Goal: Task Accomplishment & Management: Use online tool/utility

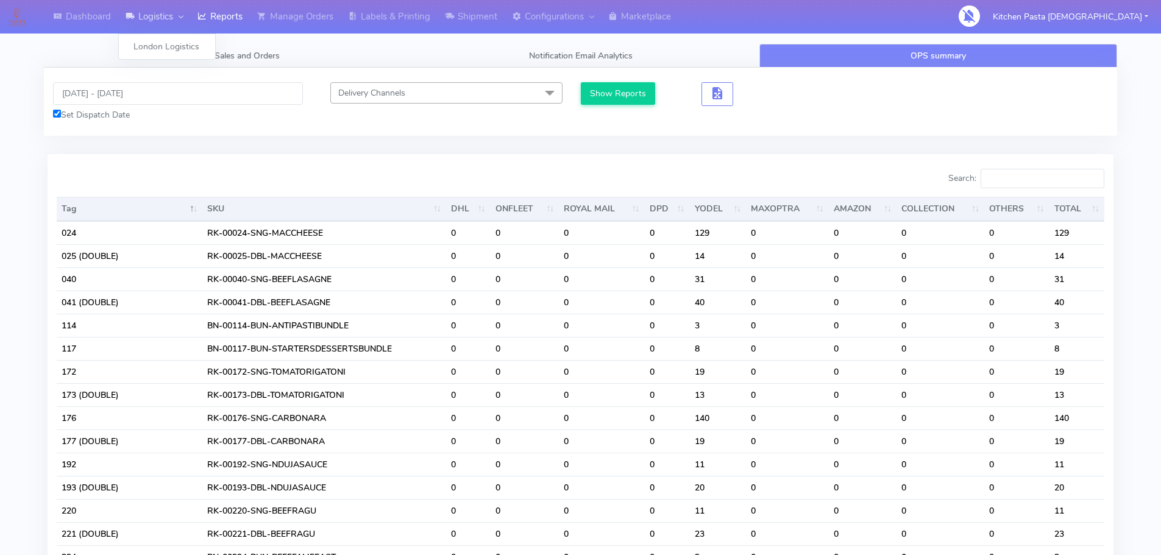
click at [170, 20] on link "Logistics" at bounding box center [154, 17] width 72 height 34
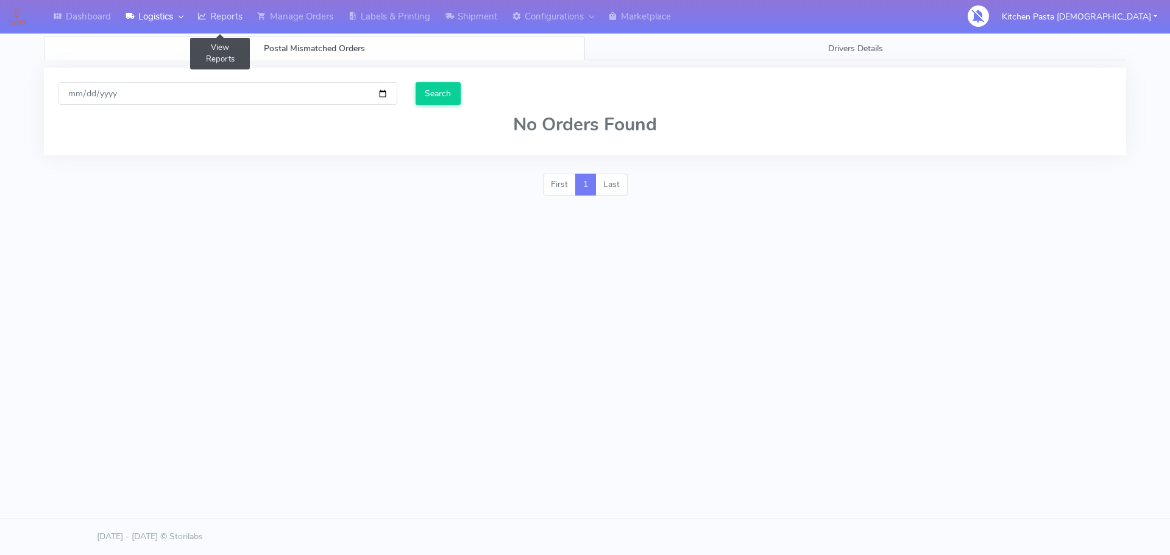
click at [239, 30] on link "Reports" at bounding box center [220, 17] width 60 height 34
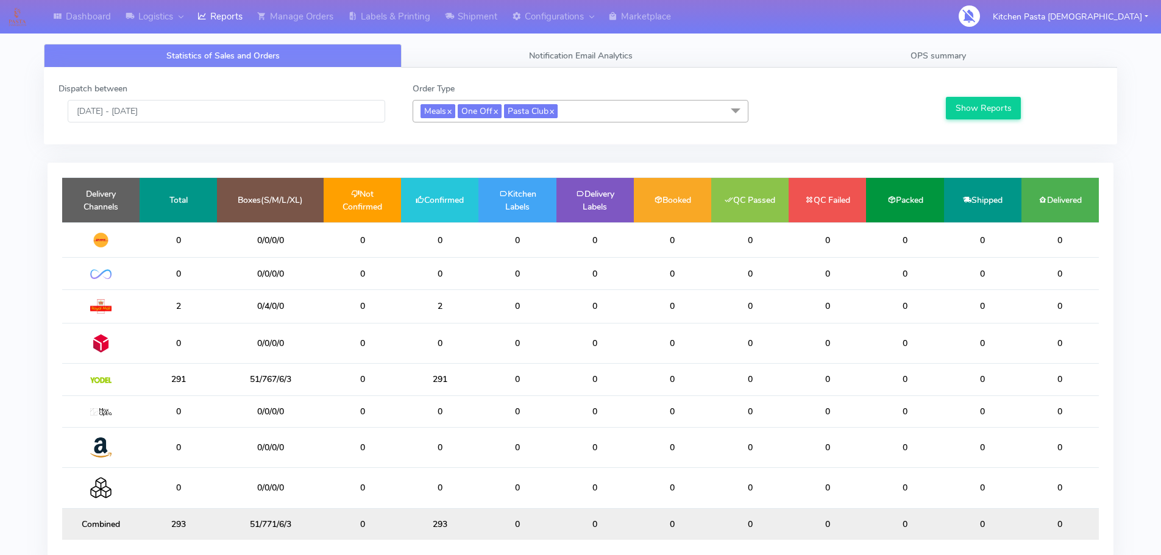
click at [919, 35] on div "Statistics of Sales and Orders Notification Email Analytics OPS summary Dispatc…" at bounding box center [580, 304] width 1073 height 565
drag, startPoint x: 935, startPoint y: 43, endPoint x: 940, endPoint y: 37, distance: 7.8
click at [940, 39] on div "Statistics of Sales and Orders Notification Email Analytics OPS summary Dispatc…" at bounding box center [580, 312] width 1091 height 551
drag, startPoint x: 938, startPoint y: 76, endPoint x: 941, endPoint y: 66, distance: 11.0
click at [938, 75] on div "Dispatch between 29/08/2025 - 29/08/2025 Order Type Meals x One Off x Pasta Clu…" at bounding box center [580, 106] width 1073 height 77
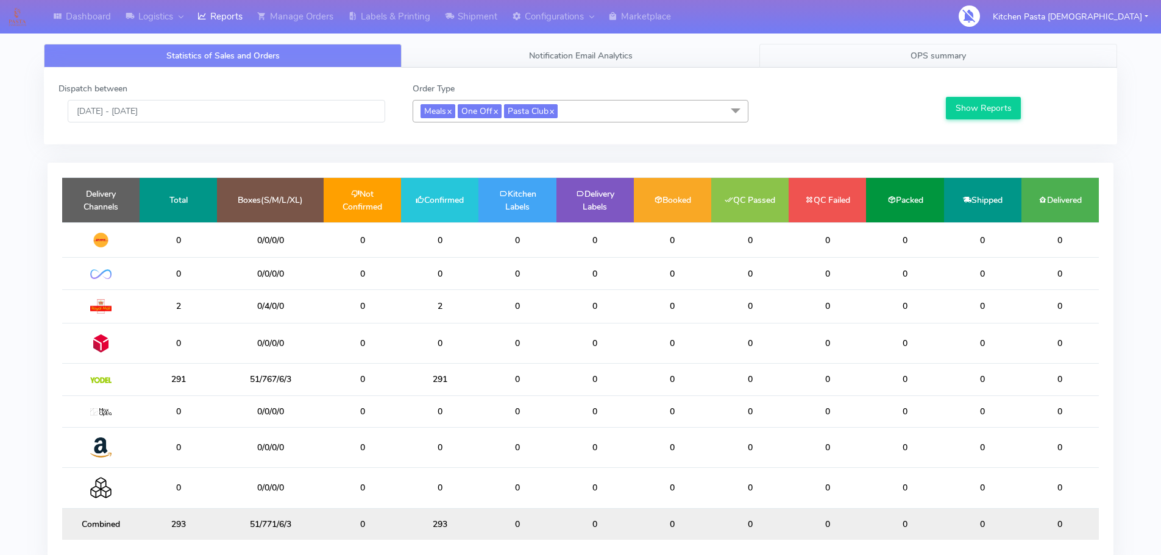
click at [943, 61] on span "OPS summary" at bounding box center [937, 56] width 55 height 12
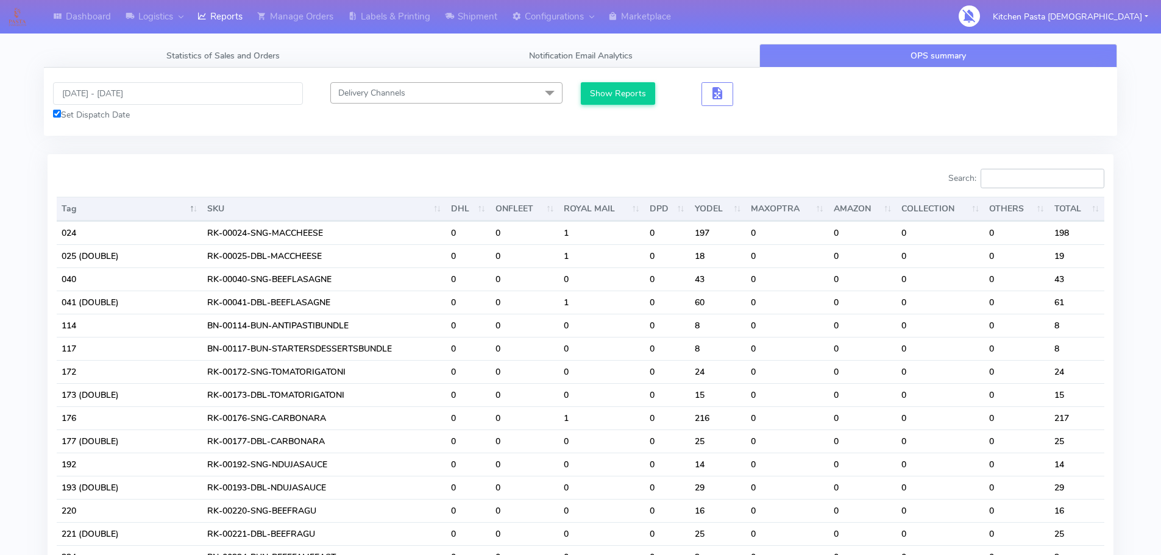
click at [1009, 179] on input "Search:" at bounding box center [1042, 178] width 124 height 19
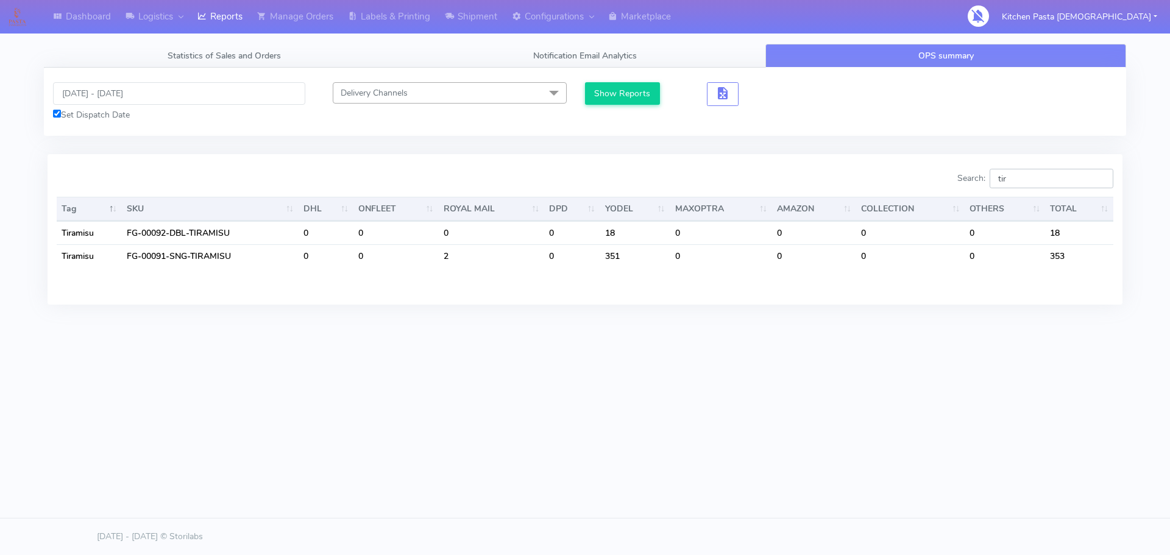
type input "tir"
click at [243, 23] on link "Reports" at bounding box center [220, 17] width 60 height 34
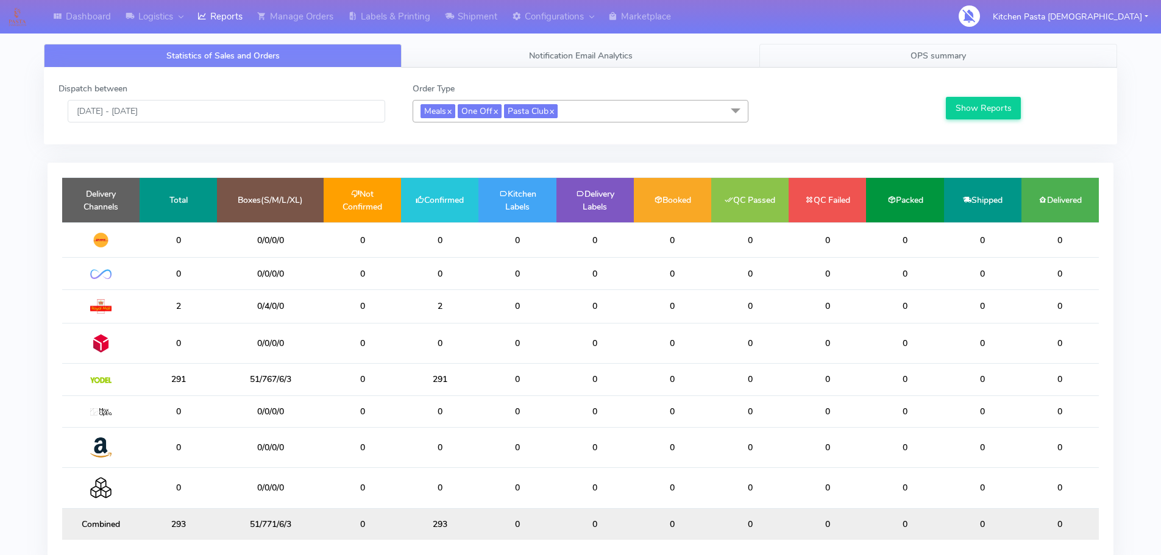
click at [943, 55] on span "OPS summary" at bounding box center [937, 56] width 55 height 12
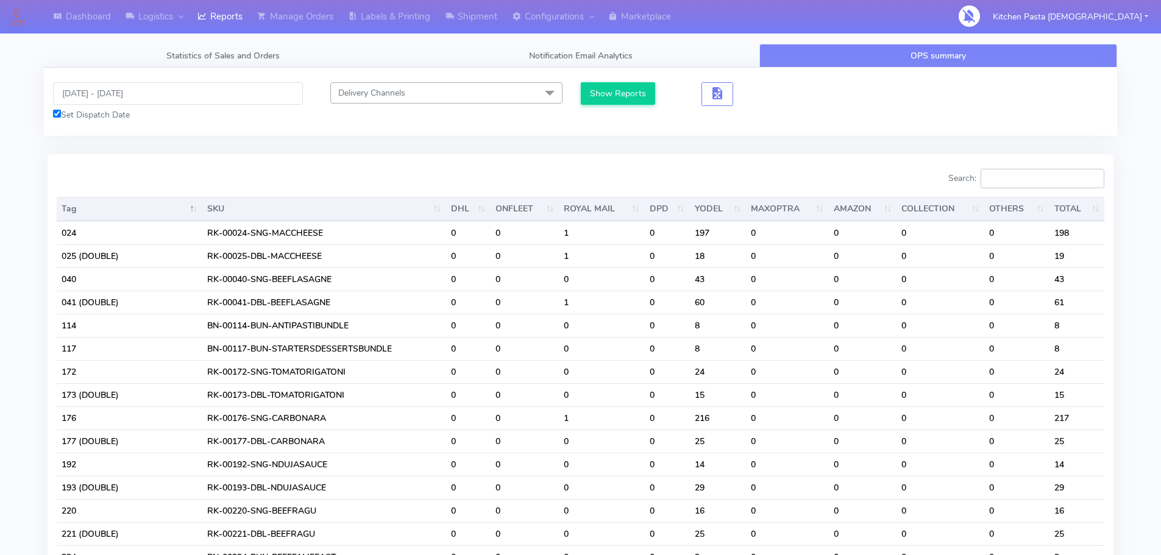
click at [1055, 182] on input "Search:" at bounding box center [1042, 178] width 124 height 19
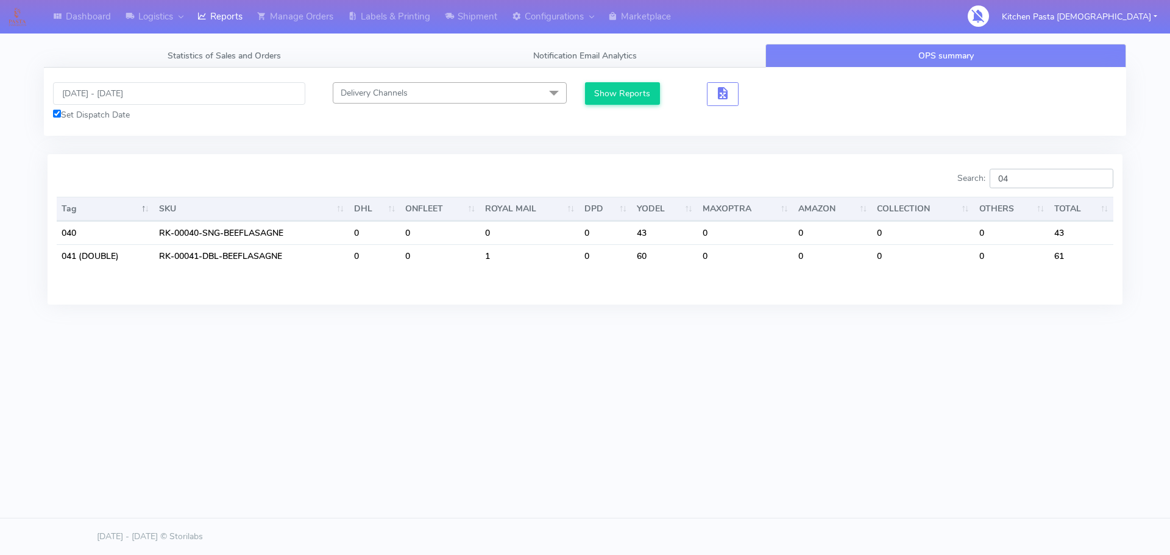
type input "0"
drag, startPoint x: 63, startPoint y: 505, endPoint x: 0, endPoint y: 584, distance: 101.0
drag, startPoint x: 0, startPoint y: 584, endPoint x: 1069, endPoint y: 184, distance: 1141.1
click at [1069, 184] on input "311" at bounding box center [1052, 178] width 124 height 19
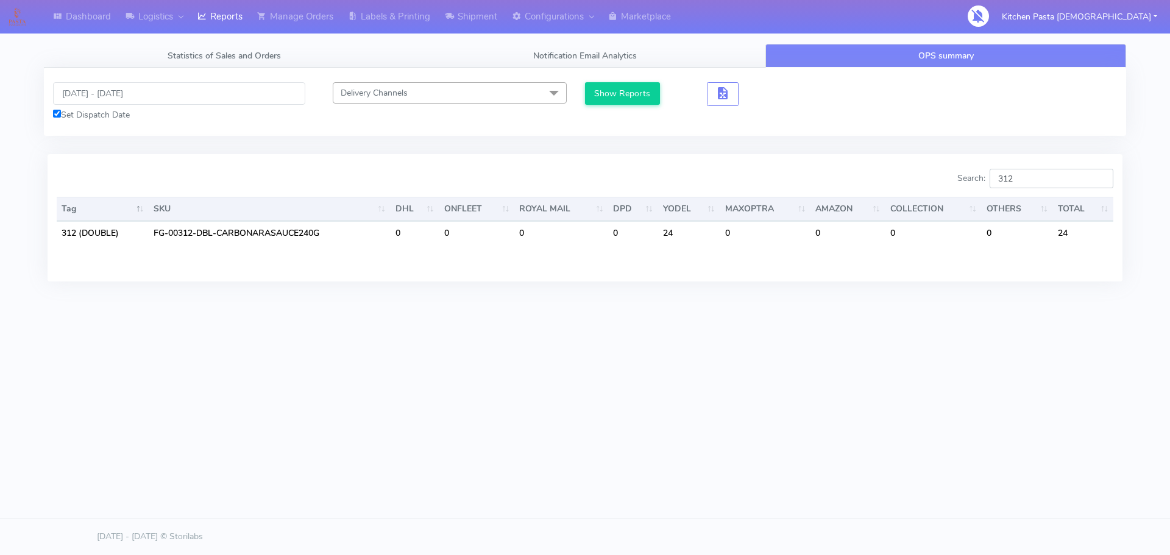
type input "312"
drag, startPoint x: 1065, startPoint y: 185, endPoint x: 1021, endPoint y: 183, distance: 43.9
click at [1021, 183] on input "312" at bounding box center [1052, 178] width 124 height 19
drag, startPoint x: 1040, startPoint y: 181, endPoint x: 976, endPoint y: 188, distance: 65.0
click at [976, 188] on label "Search: 312" at bounding box center [1035, 178] width 156 height 19
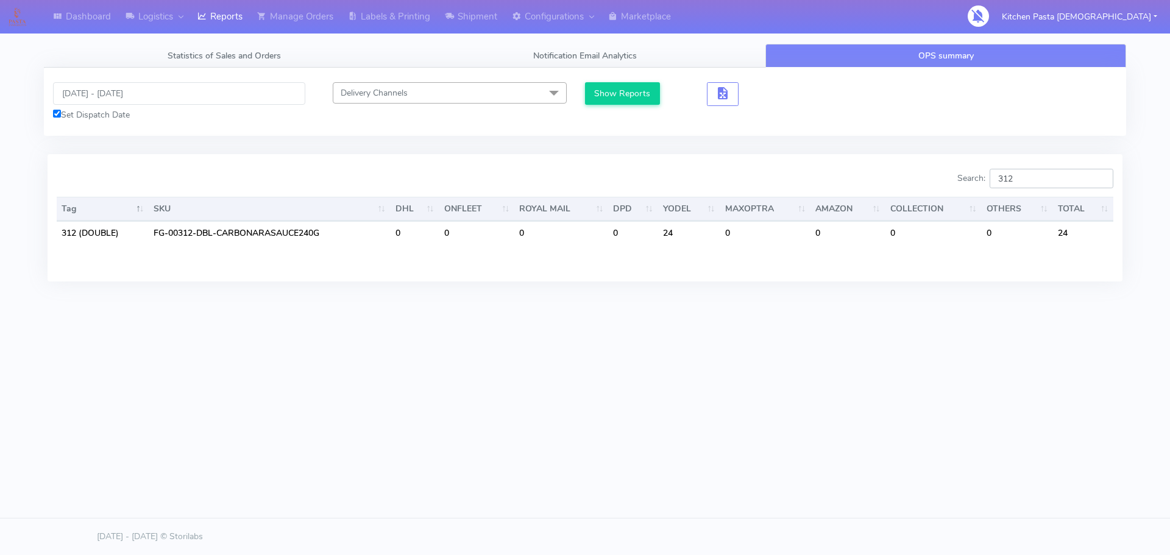
click at [1101, 183] on input "312" at bounding box center [1052, 178] width 124 height 19
drag, startPoint x: 236, startPoint y: 19, endPoint x: 112, endPoint y: 2, distance: 126.2
click at [235, 19] on link "Reports" at bounding box center [220, 17] width 60 height 34
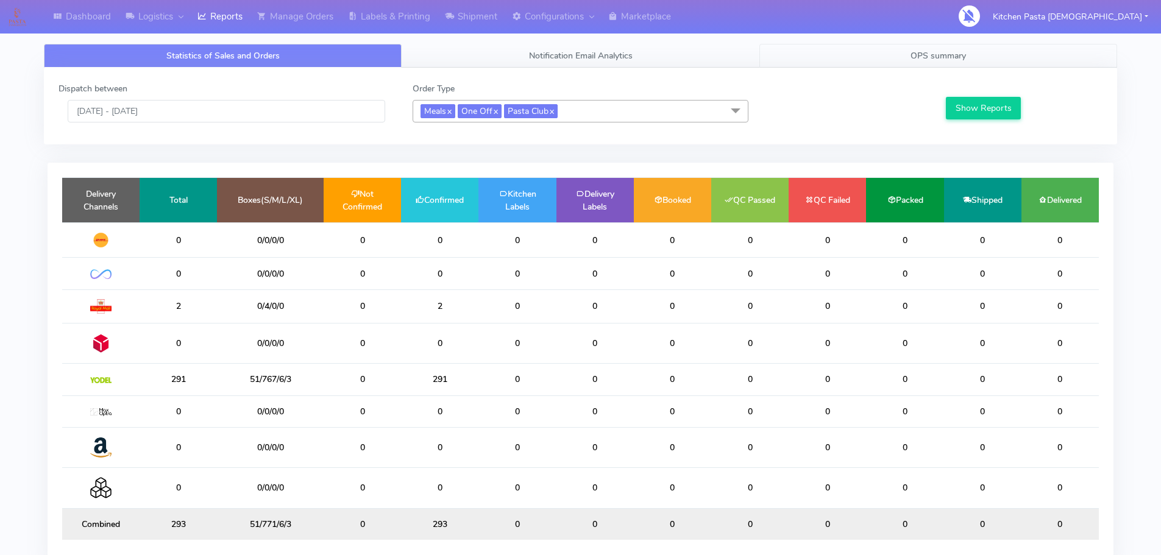
click at [915, 58] on span "OPS summary" at bounding box center [937, 56] width 55 height 12
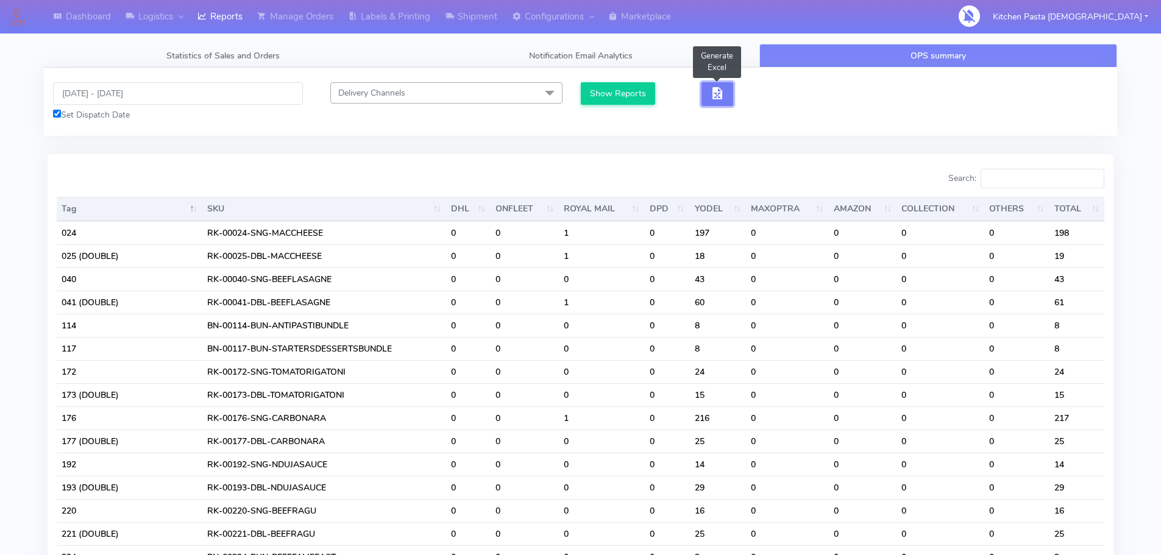
click at [725, 102] on button "button" at bounding box center [717, 94] width 32 height 24
click at [728, 104] on button "button" at bounding box center [717, 94] width 32 height 24
click at [725, 93] on button "button" at bounding box center [717, 94] width 32 height 24
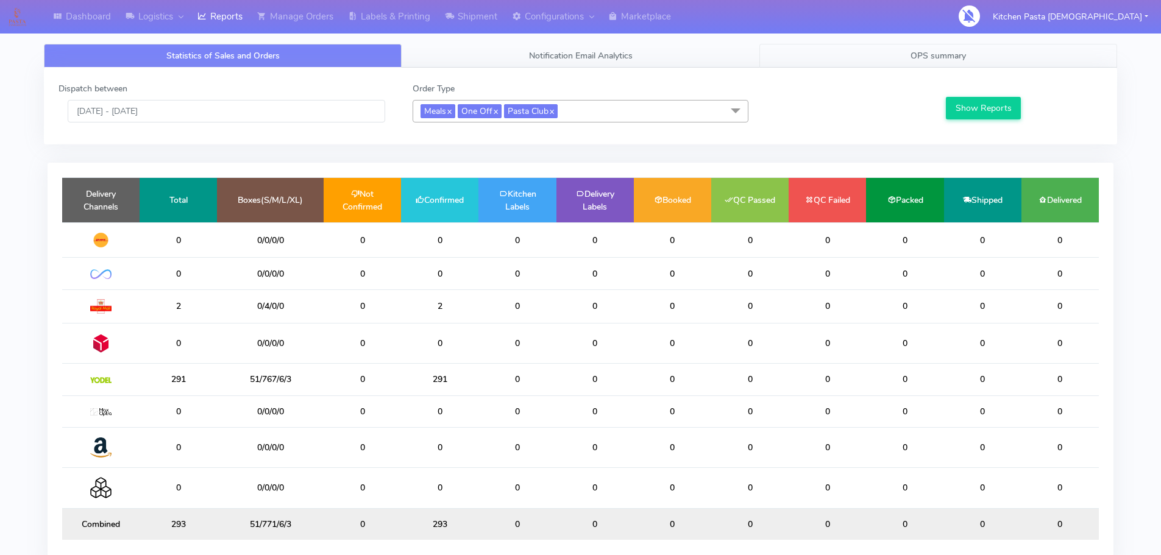
click at [861, 55] on link "OPS summary" at bounding box center [938, 56] width 358 height 24
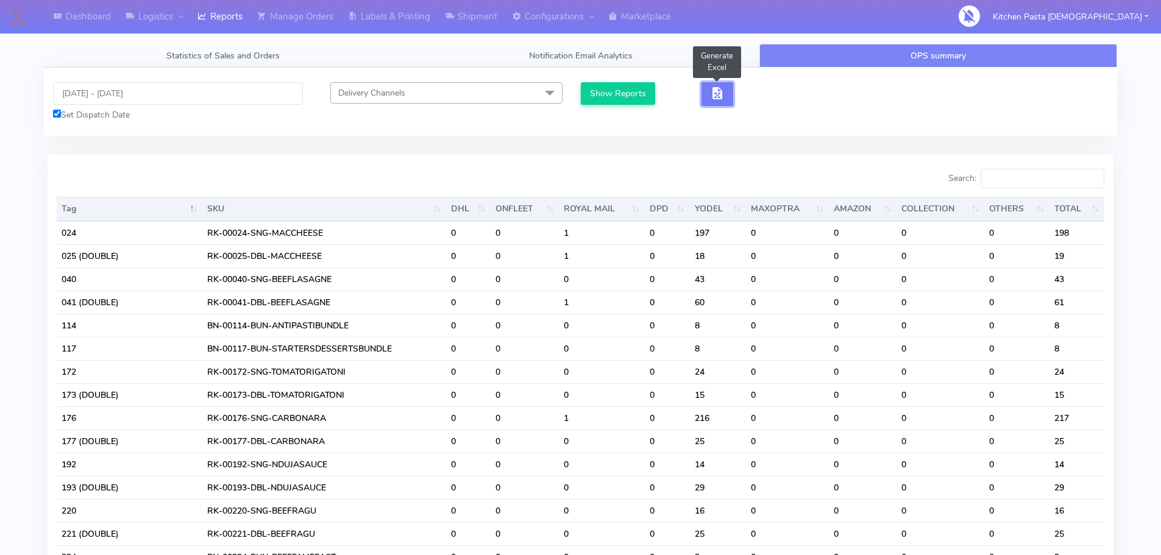
click at [714, 98] on span "button" at bounding box center [717, 96] width 15 height 12
click at [753, 94] on button "button" at bounding box center [762, 94] width 32 height 24
click at [761, 92] on span "button" at bounding box center [761, 96] width 15 height 12
click at [1059, 170] on input "Search:" at bounding box center [1042, 178] width 124 height 19
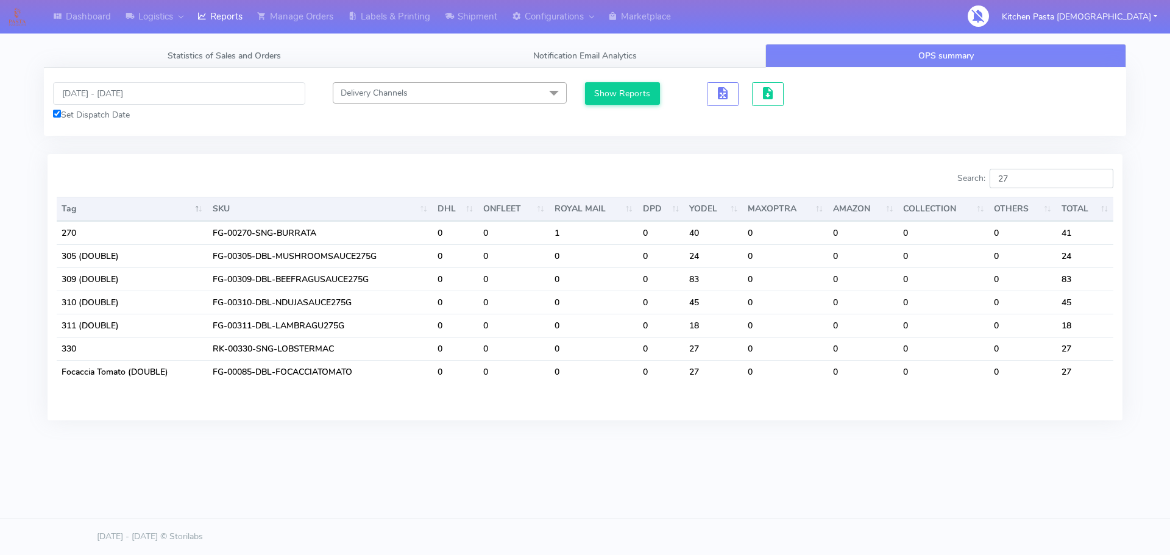
type input "2"
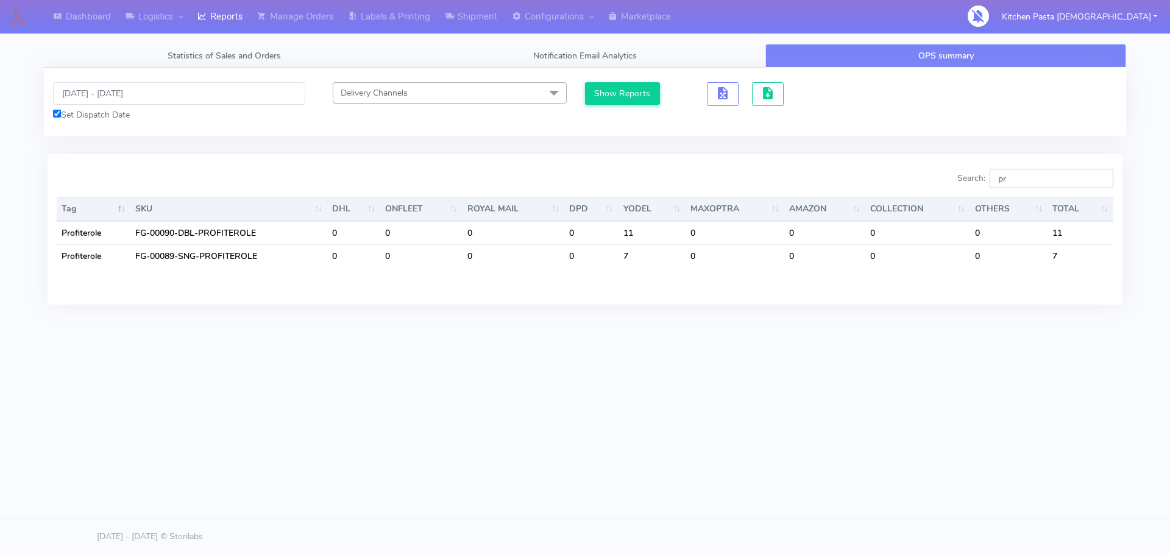
type input "pro"
drag, startPoint x: 1015, startPoint y: 181, endPoint x: 977, endPoint y: 185, distance: 38.6
click at [977, 185] on label "Search: pro" at bounding box center [1035, 178] width 156 height 19
click at [1066, 183] on input "pro" at bounding box center [1052, 178] width 124 height 19
drag, startPoint x: 1037, startPoint y: 182, endPoint x: 979, endPoint y: 182, distance: 57.9
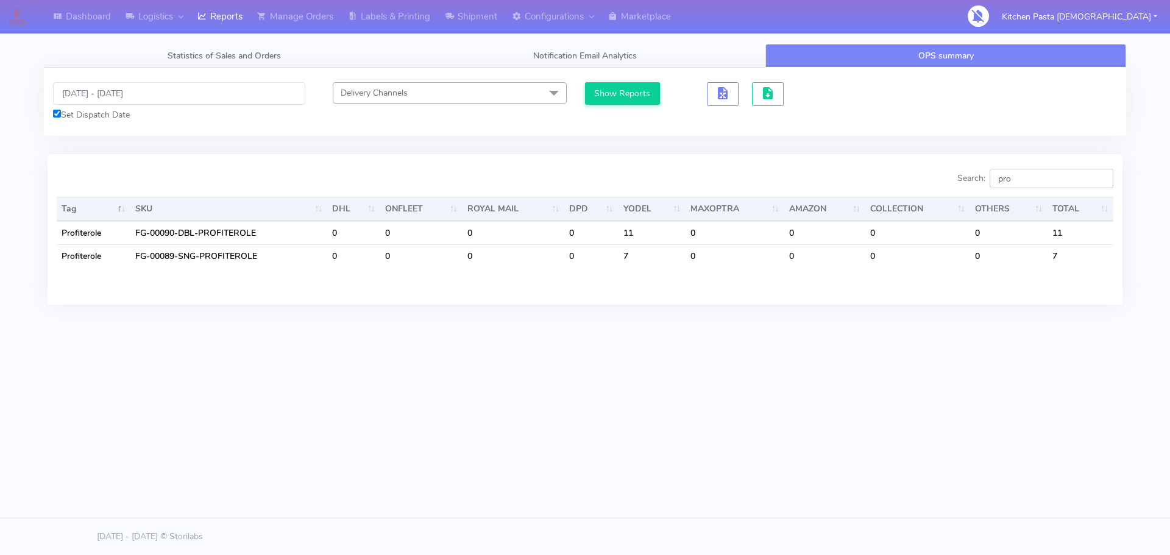
click at [979, 182] on label "Search: pro" at bounding box center [1035, 178] width 156 height 19
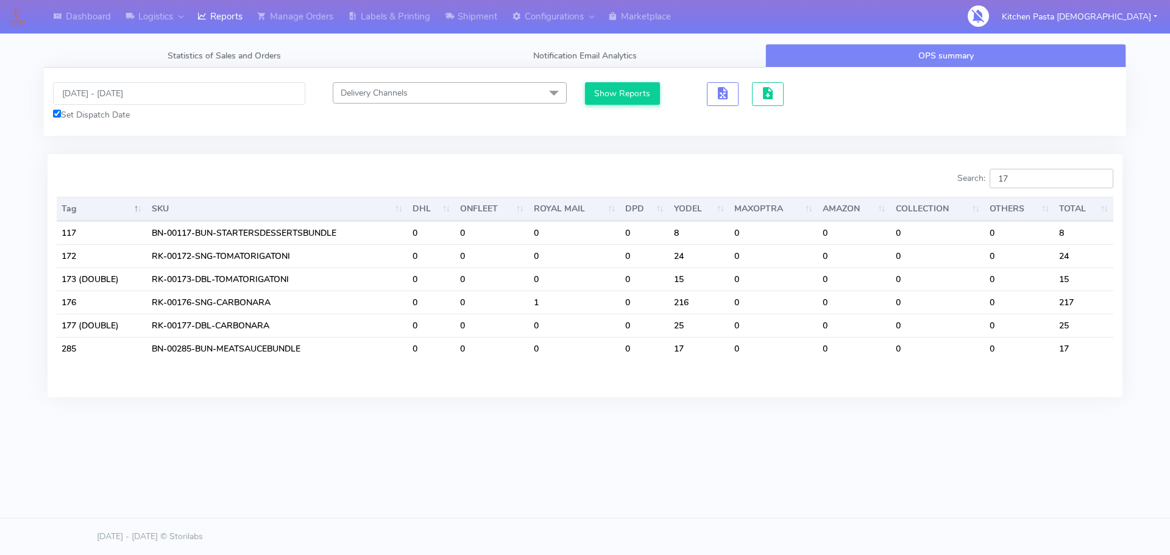
type input "1"
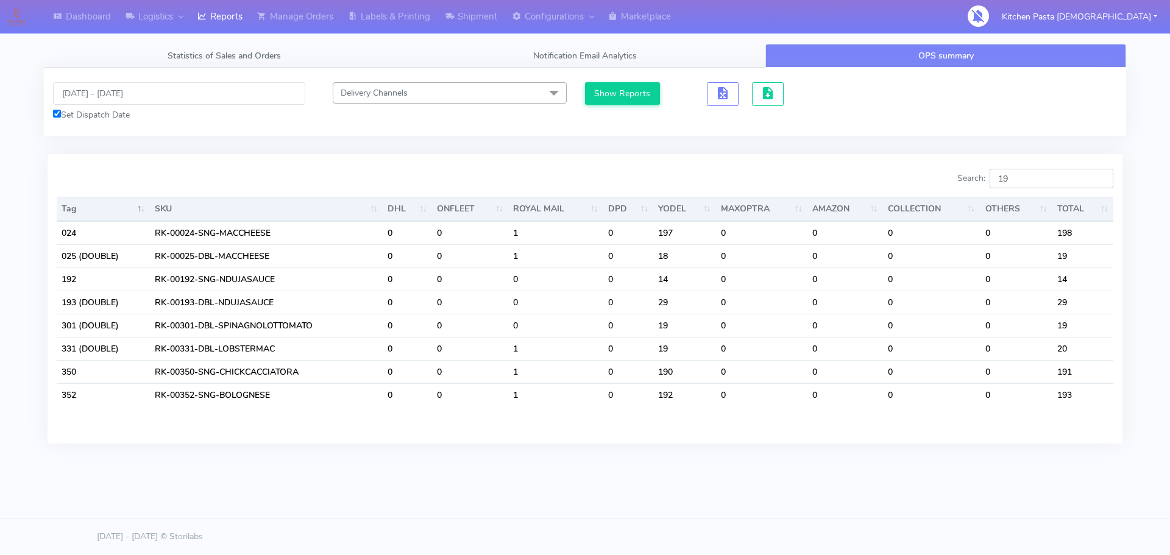
type input "1"
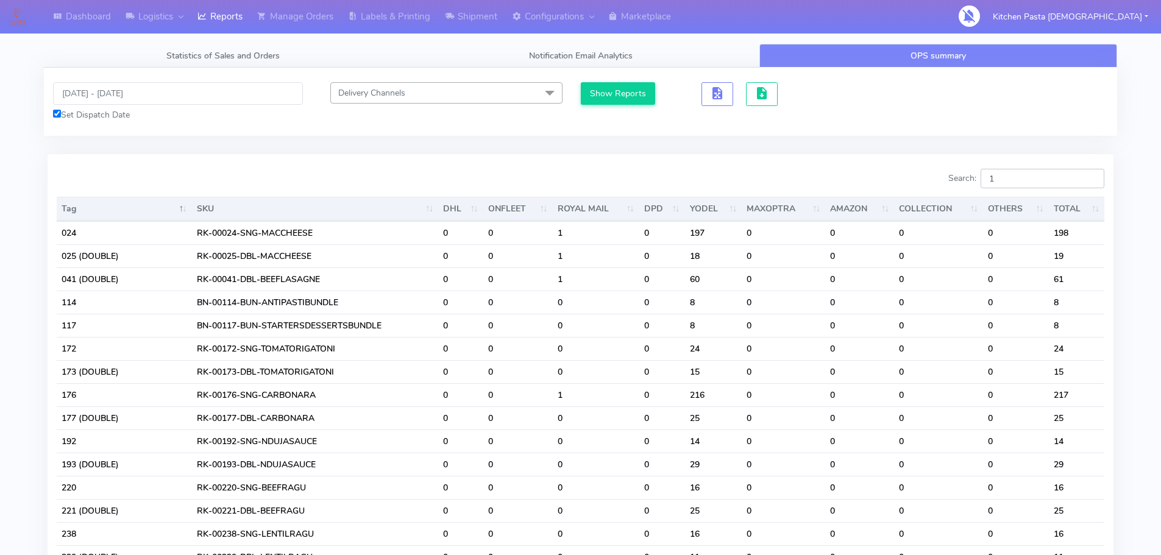
drag, startPoint x: 1034, startPoint y: 180, endPoint x: 987, endPoint y: 175, distance: 47.1
click at [988, 176] on label "Search: 1" at bounding box center [1026, 178] width 156 height 19
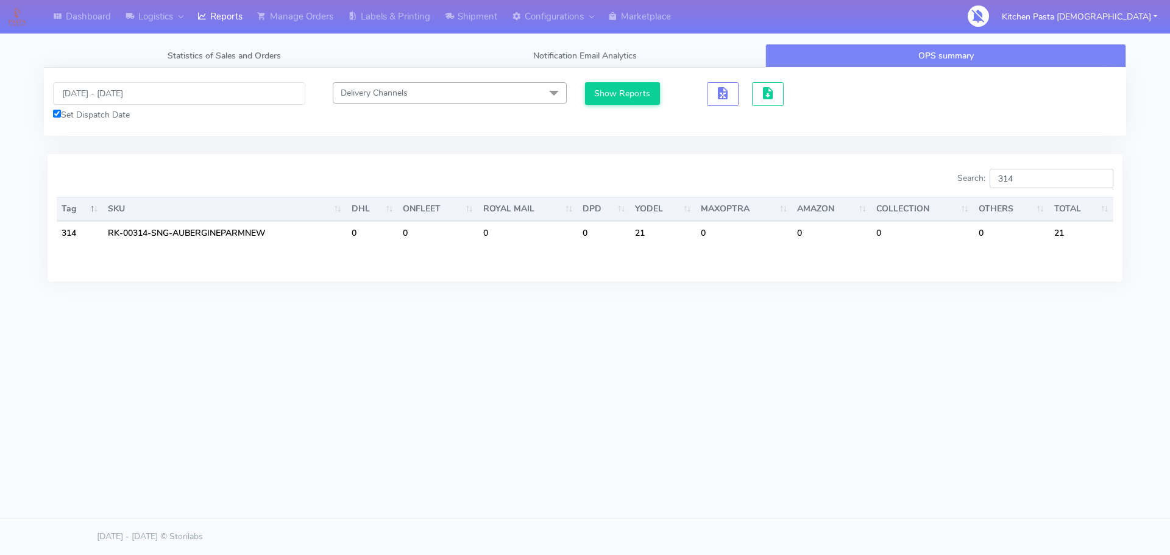
click at [1046, 182] on input "314" at bounding box center [1052, 178] width 124 height 19
type input "315"
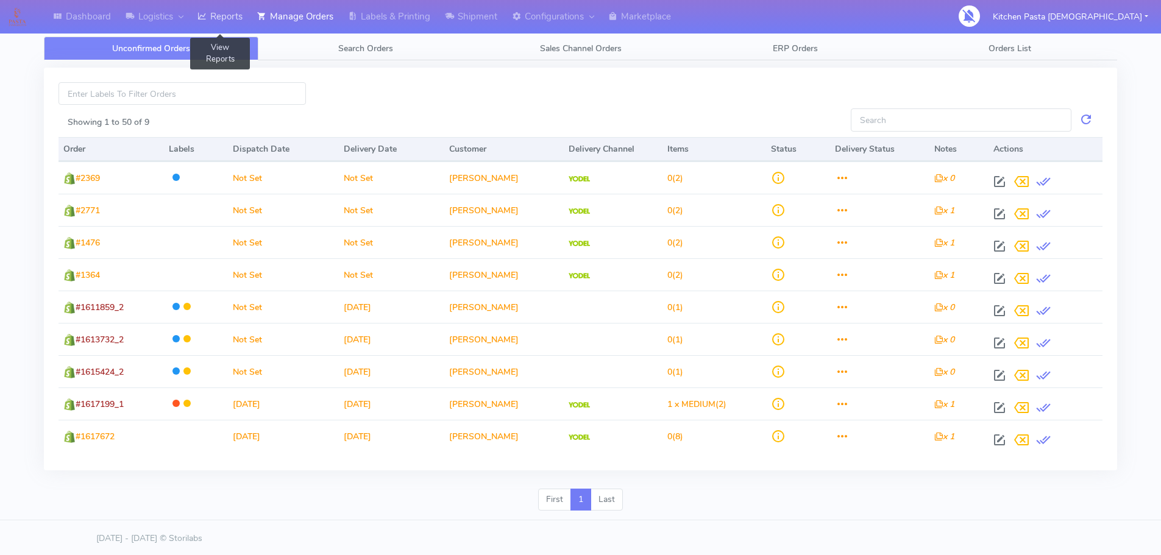
click at [230, 21] on link "Reports" at bounding box center [220, 17] width 60 height 34
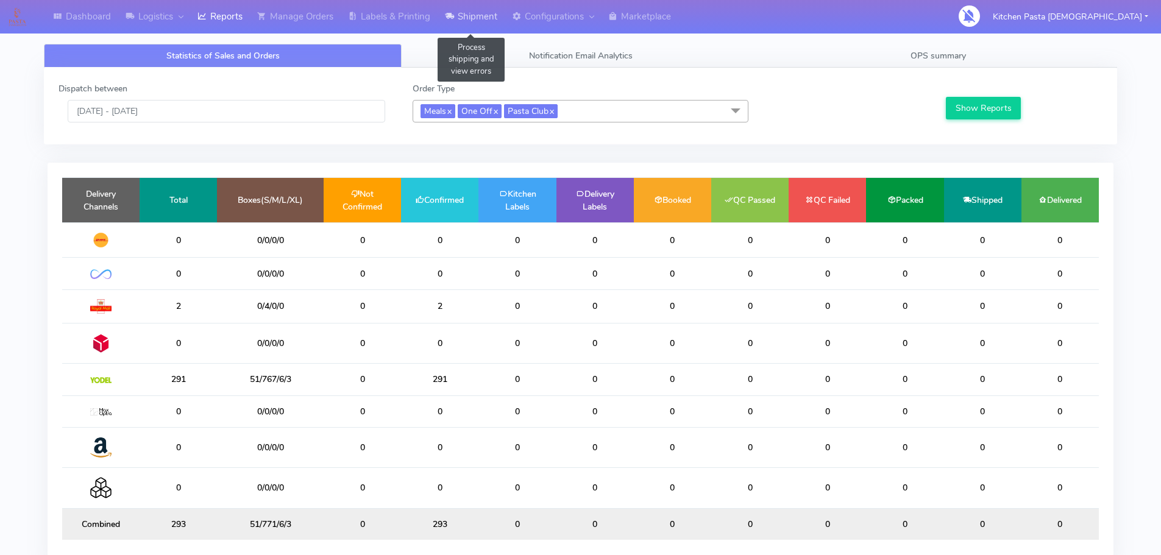
click at [490, 5] on link "Shipment" at bounding box center [471, 17] width 67 height 34
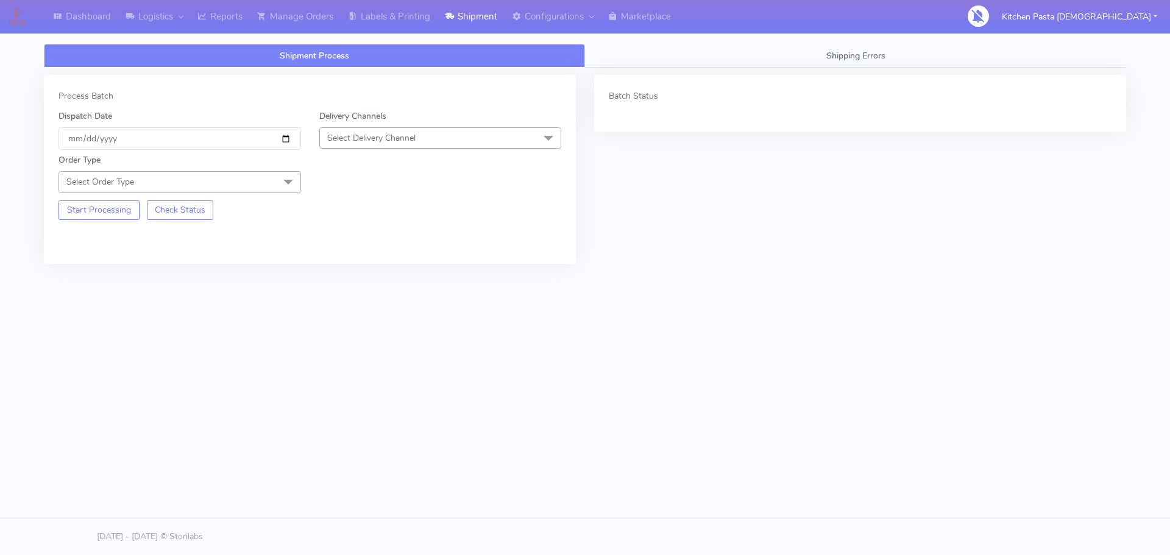
click at [428, 143] on span "Select Delivery Channel" at bounding box center [440, 137] width 243 height 21
click at [366, 276] on div "Yodel" at bounding box center [440, 275] width 229 height 13
click at [271, 194] on div "Start Processing Check Status" at bounding box center [179, 206] width 261 height 27
click at [399, 27] on link "Labels & Printing" at bounding box center [389, 17] width 97 height 34
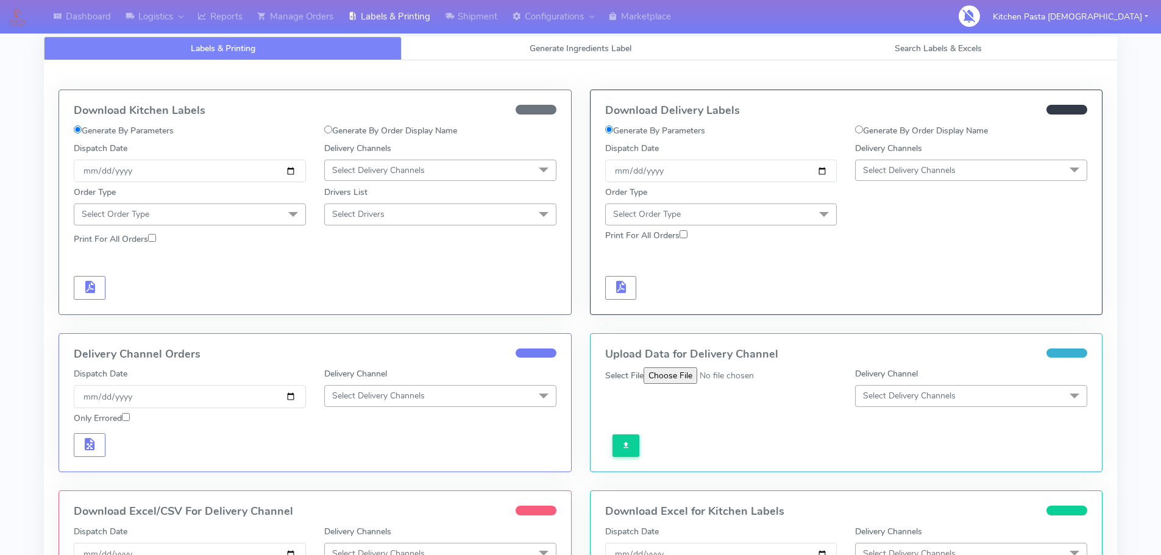
click at [331, 41] on link "Labels & Printing" at bounding box center [223, 49] width 358 height 24
click at [245, 28] on link "Reports" at bounding box center [220, 17] width 60 height 34
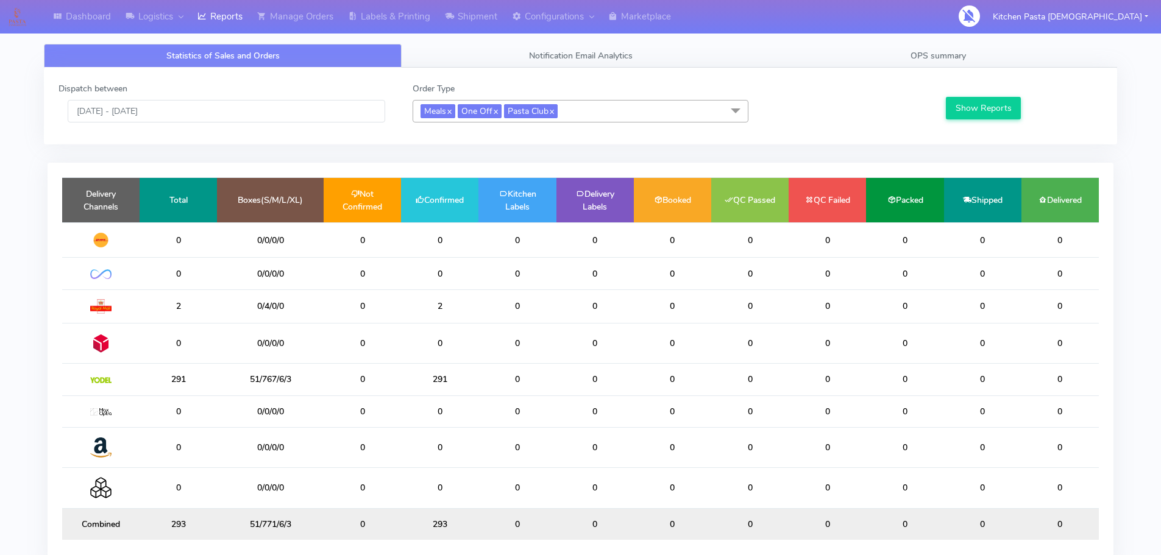
click at [567, 113] on span "Meals x One Off x Pasta Club x" at bounding box center [581, 111] width 336 height 23
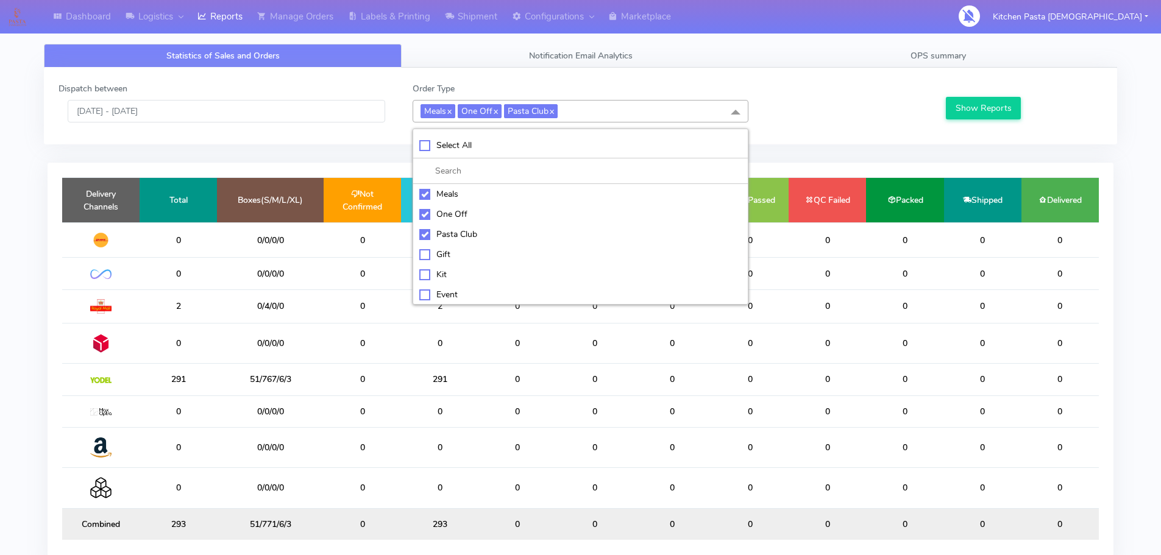
click at [488, 147] on div "Select All" at bounding box center [580, 145] width 322 height 13
checkbox input "true"
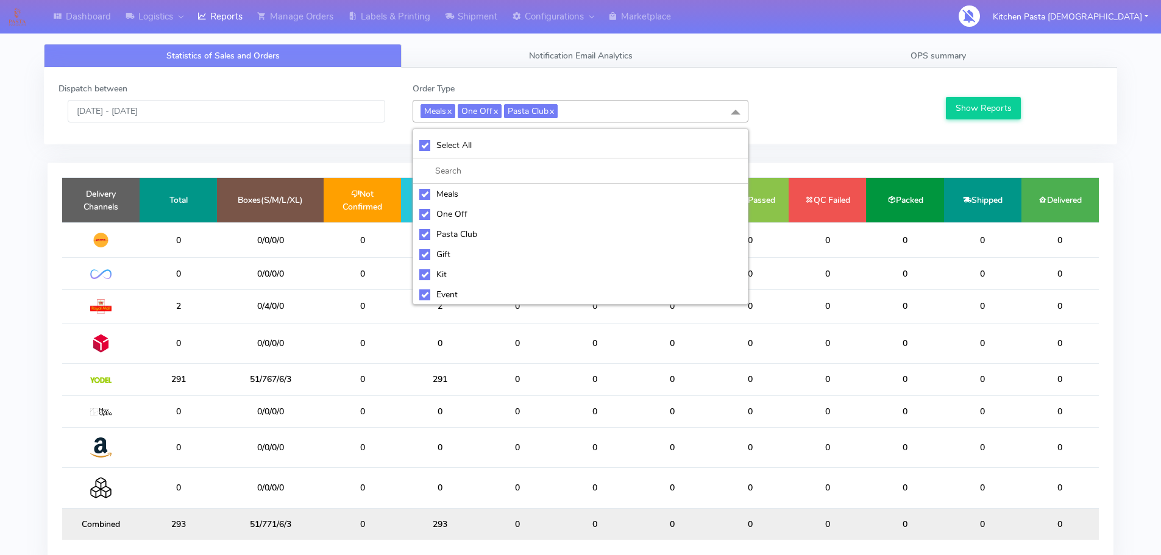
checkbox input "true"
click at [488, 147] on div "Select All" at bounding box center [580, 145] width 322 height 13
checkbox input "false"
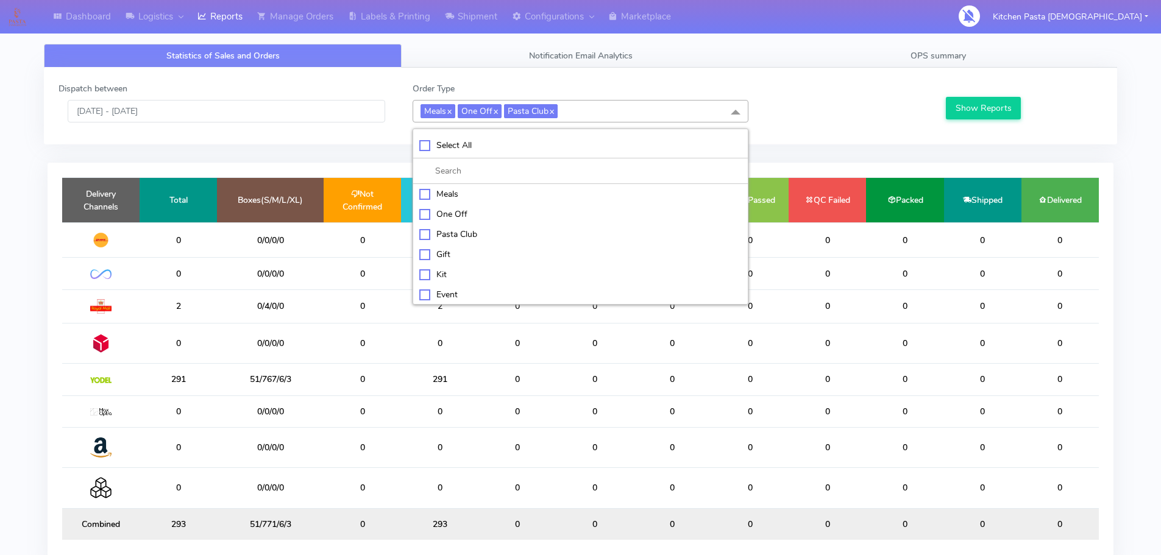
checkbox input "false"
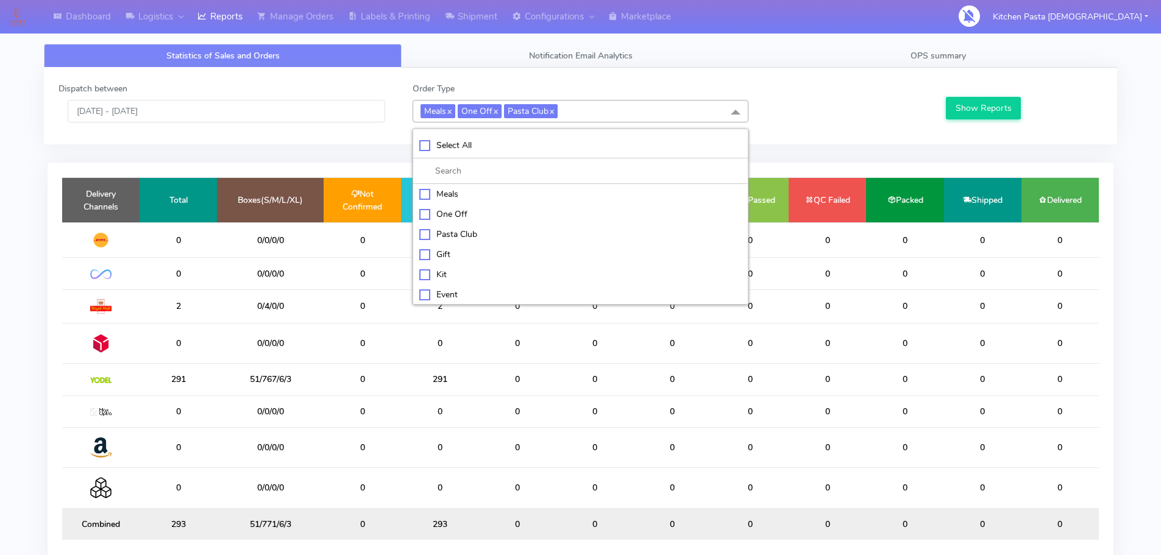
checkbox input "false"
click at [462, 277] on div "Kit" at bounding box center [580, 273] width 322 height 13
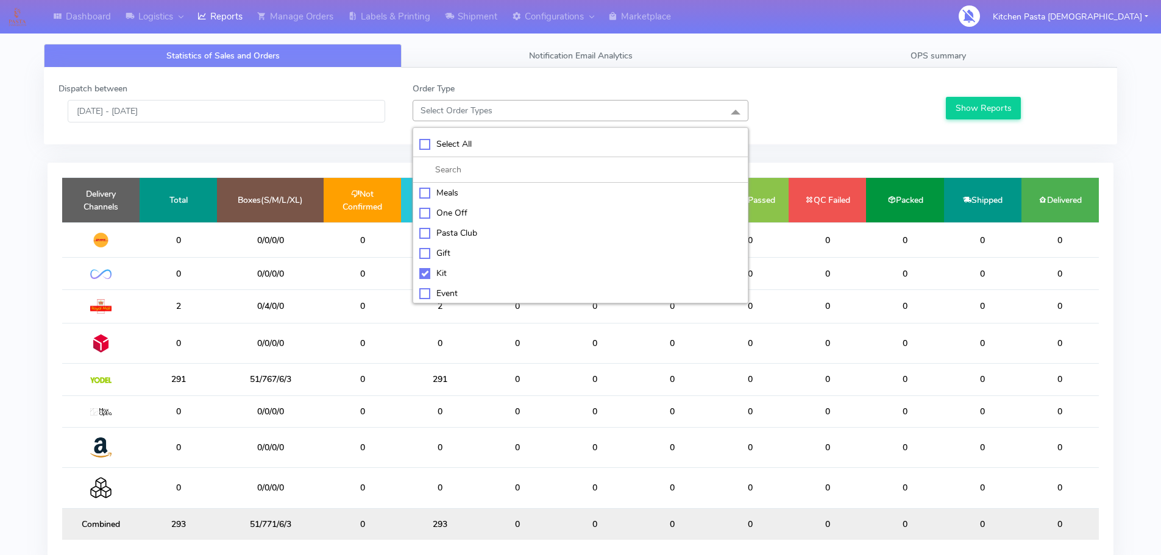
checkbox input "true"
click at [981, 99] on button "Show Reports" at bounding box center [983, 108] width 75 height 23
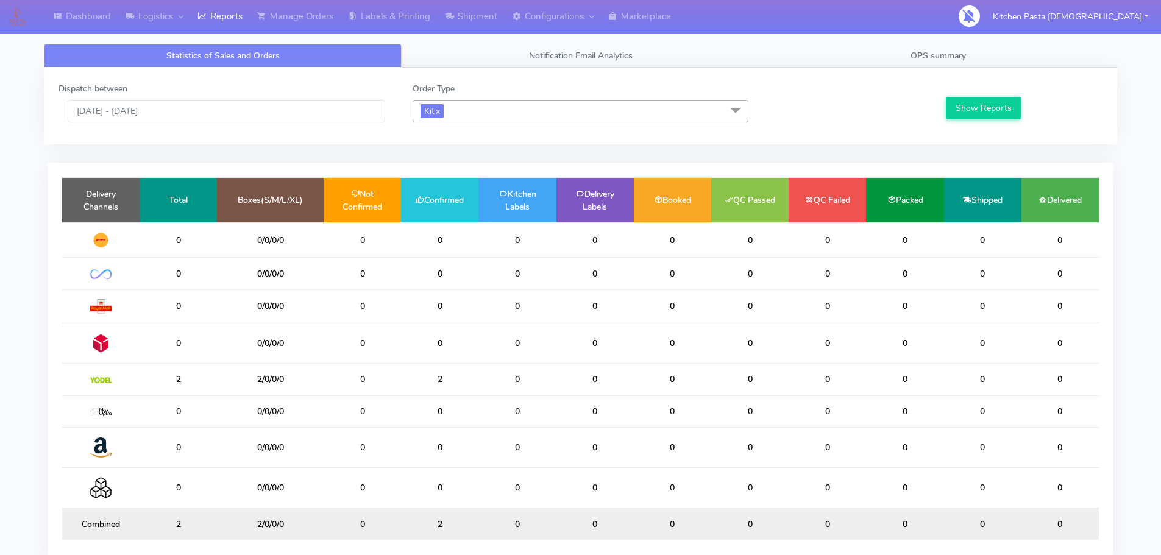
click at [540, 119] on span "Kit x" at bounding box center [581, 111] width 336 height 23
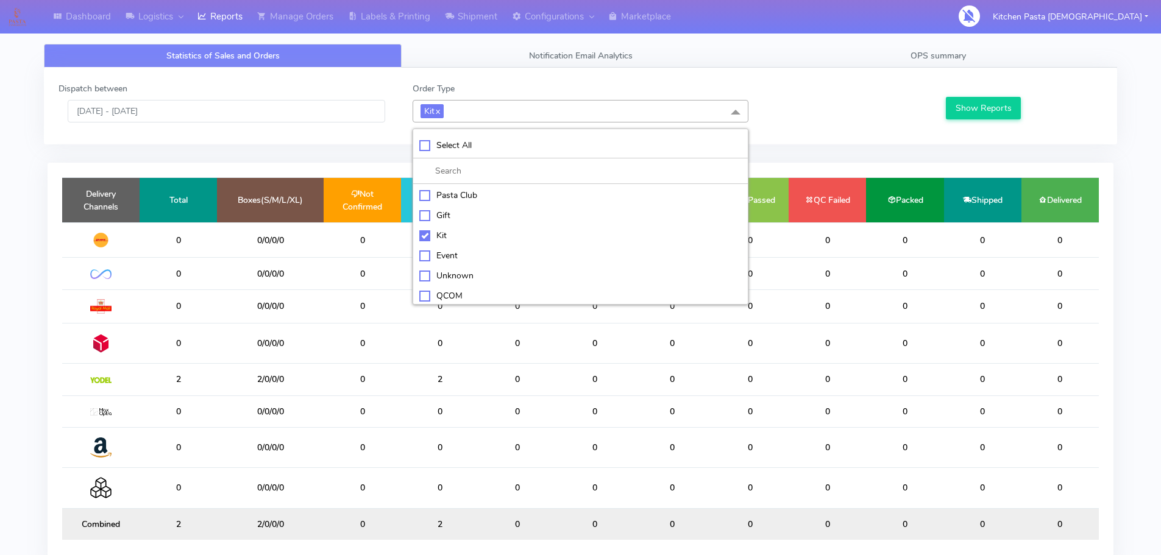
scroll to position [61, 0]
click at [452, 296] on div "ATAVI" at bounding box center [580, 294] width 322 height 13
checkbox input "true"
click at [964, 120] on div "Show Reports" at bounding box center [1022, 102] width 177 height 40
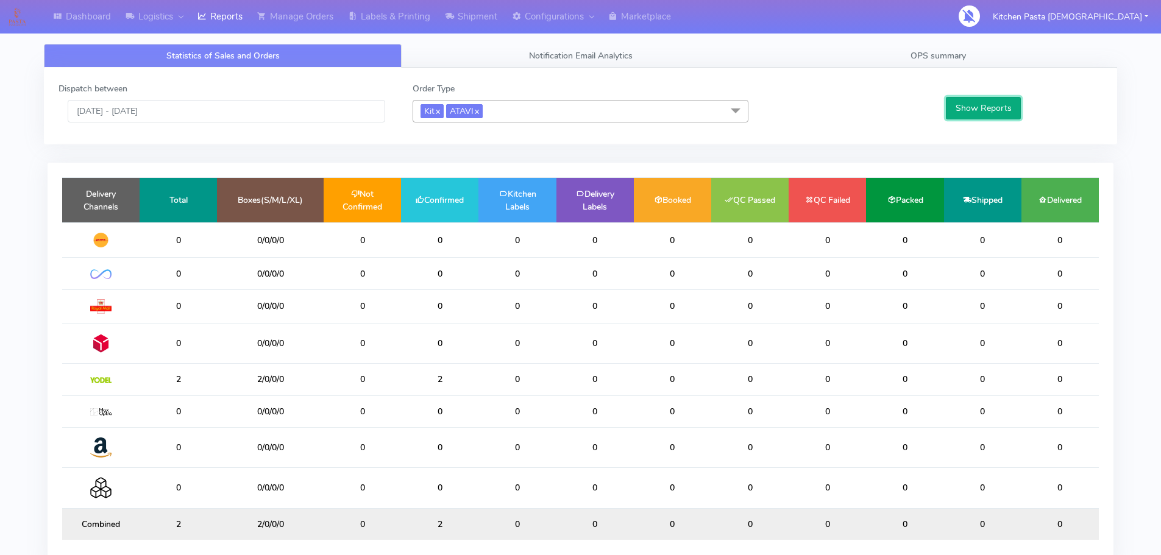
click at [967, 113] on button "Show Reports" at bounding box center [983, 108] width 75 height 23
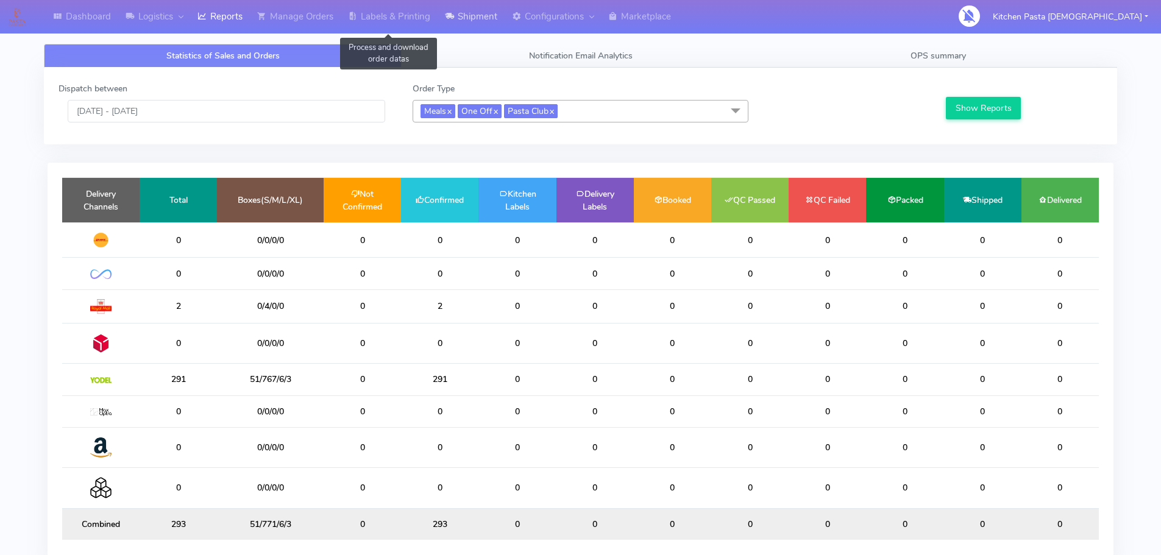
click at [442, 16] on link "Shipment" at bounding box center [471, 17] width 67 height 34
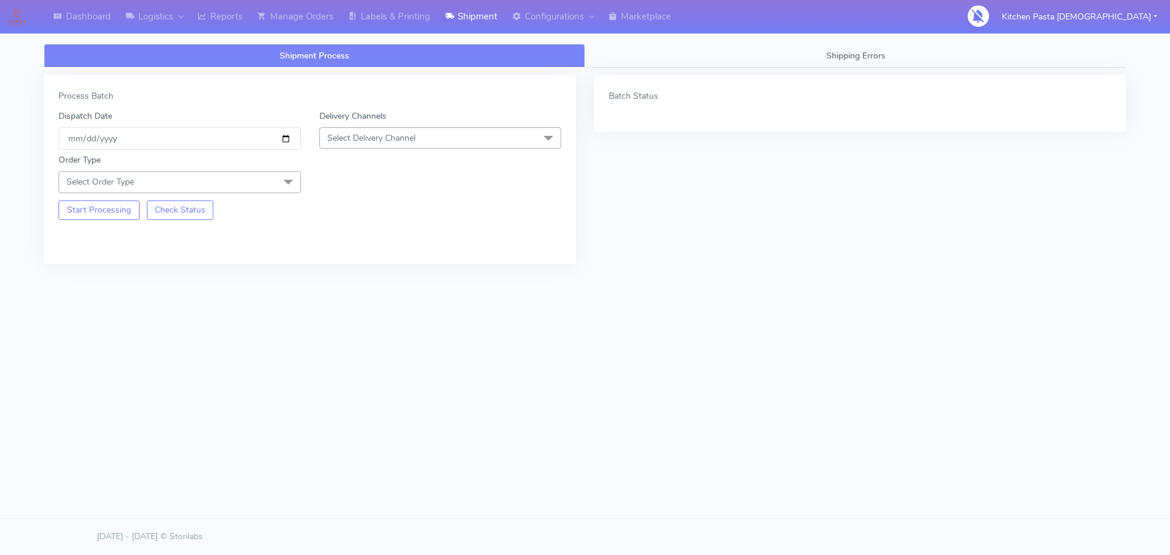
click at [363, 144] on span "Select Delivery Channel" at bounding box center [440, 137] width 243 height 21
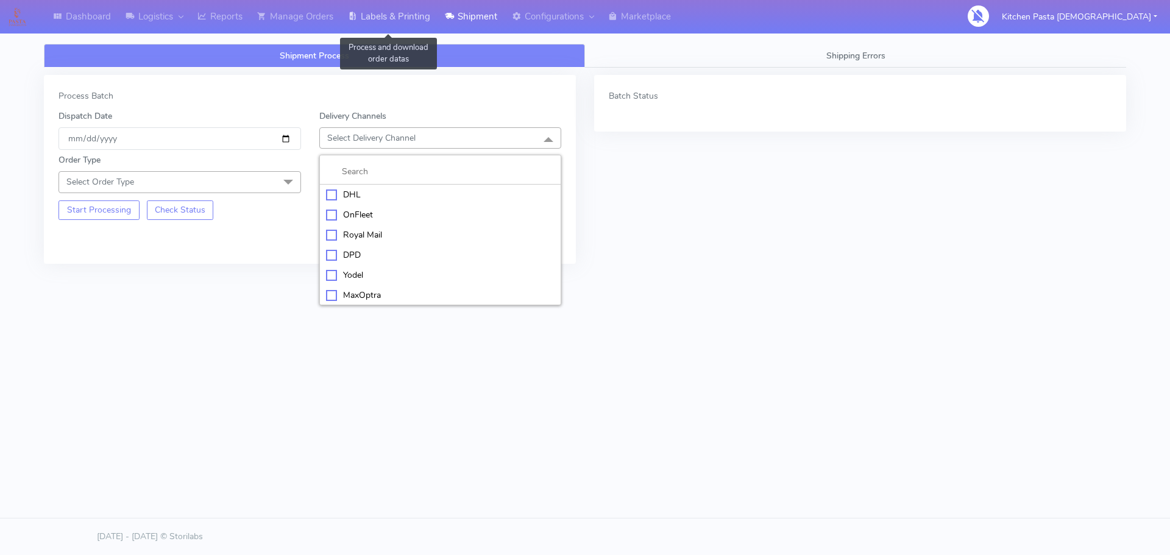
click at [395, 19] on link "Labels & Printing" at bounding box center [389, 17] width 97 height 34
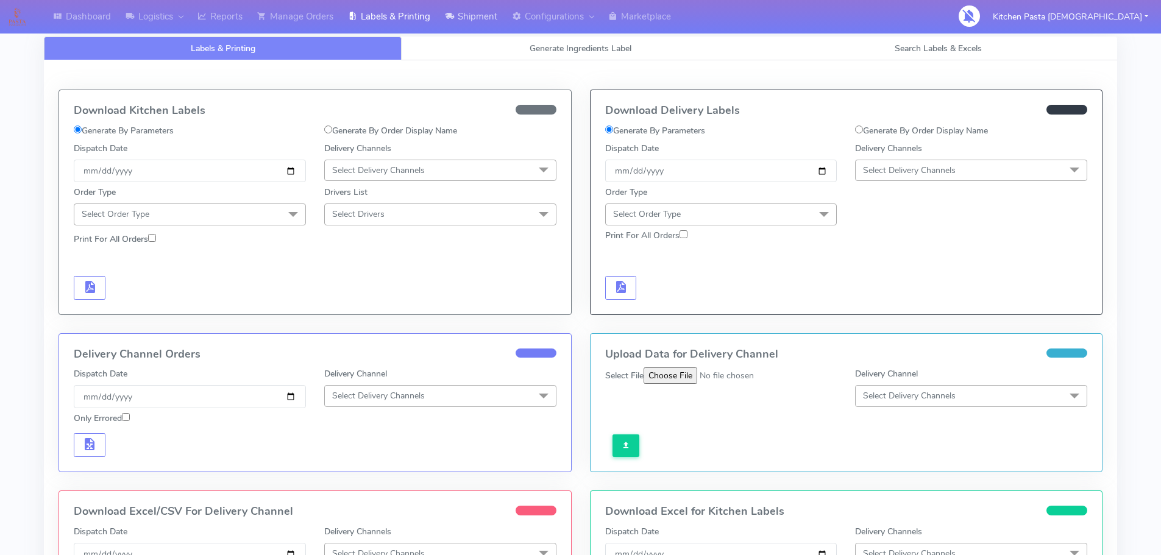
click at [482, 28] on link "Shipment" at bounding box center [471, 17] width 67 height 34
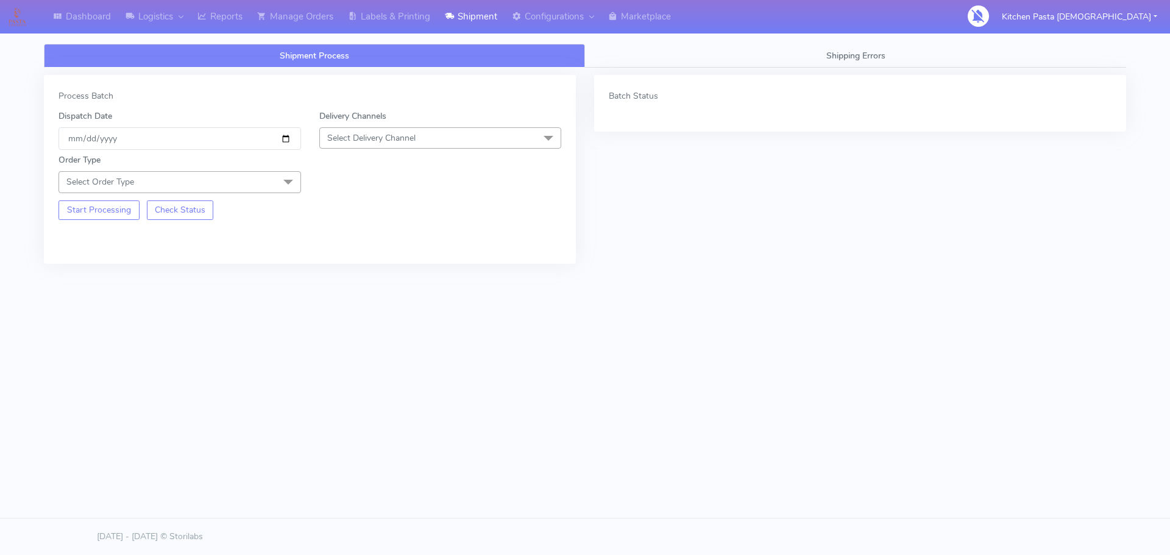
click at [420, 143] on span "Select Delivery Channel" at bounding box center [440, 137] width 243 height 21
click at [389, 272] on div "Yodel" at bounding box center [440, 275] width 229 height 13
click at [278, 198] on div "Start Processing Check Status" at bounding box center [179, 206] width 261 height 27
drag, startPoint x: 294, startPoint y: 183, endPoint x: 265, endPoint y: 233, distance: 57.6
click at [292, 185] on span at bounding box center [288, 182] width 24 height 23
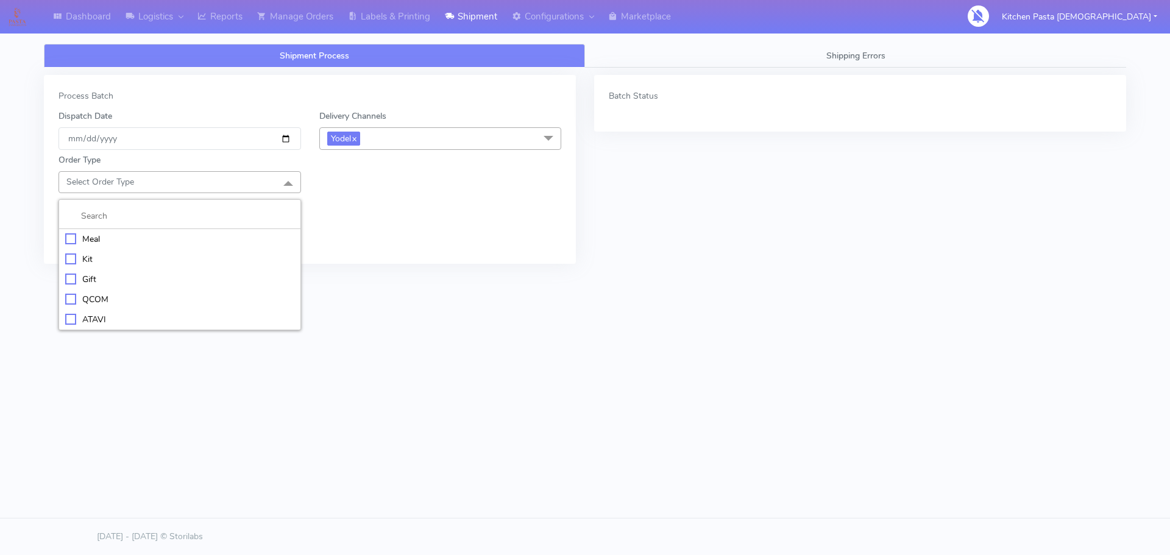
click at [145, 230] on li "Meal" at bounding box center [179, 239] width 241 height 20
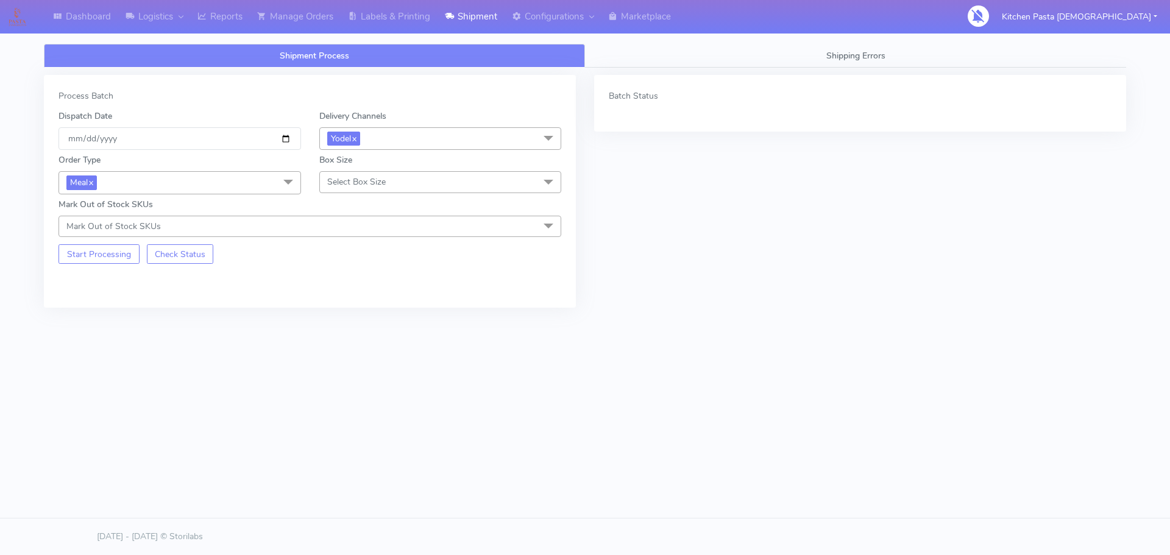
drag, startPoint x: 296, startPoint y: 201, endPoint x: 346, endPoint y: 183, distance: 53.2
click at [296, 201] on div "Mark Out of Stock SKUs Mark Out of Stock SKUs Select All 024 025 (DOUBLE) 040 0…" at bounding box center [309, 217] width 521 height 39
click at [385, 168] on div "Box Size Select Box Size Small Small-PR-1 Medium Large Mega" at bounding box center [440, 174] width 261 height 40
click at [391, 190] on span "Select Box Size" at bounding box center [440, 181] width 243 height 21
click at [369, 322] on div "Mega" at bounding box center [440, 319] width 229 height 13
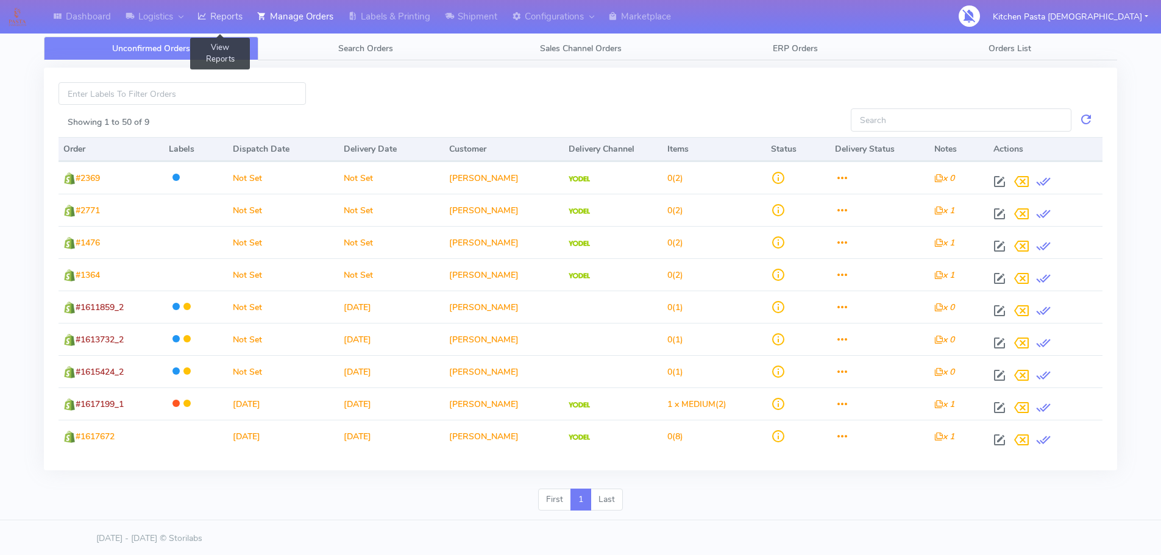
click at [240, 11] on link "Reports" at bounding box center [220, 17] width 60 height 34
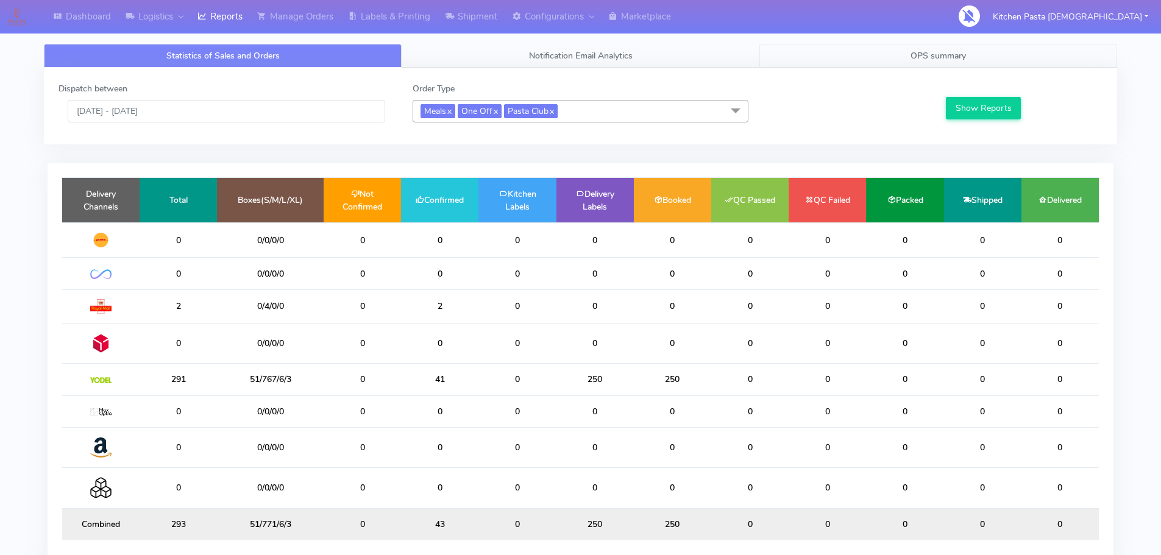
click at [906, 47] on link "OPS summary" at bounding box center [938, 56] width 358 height 24
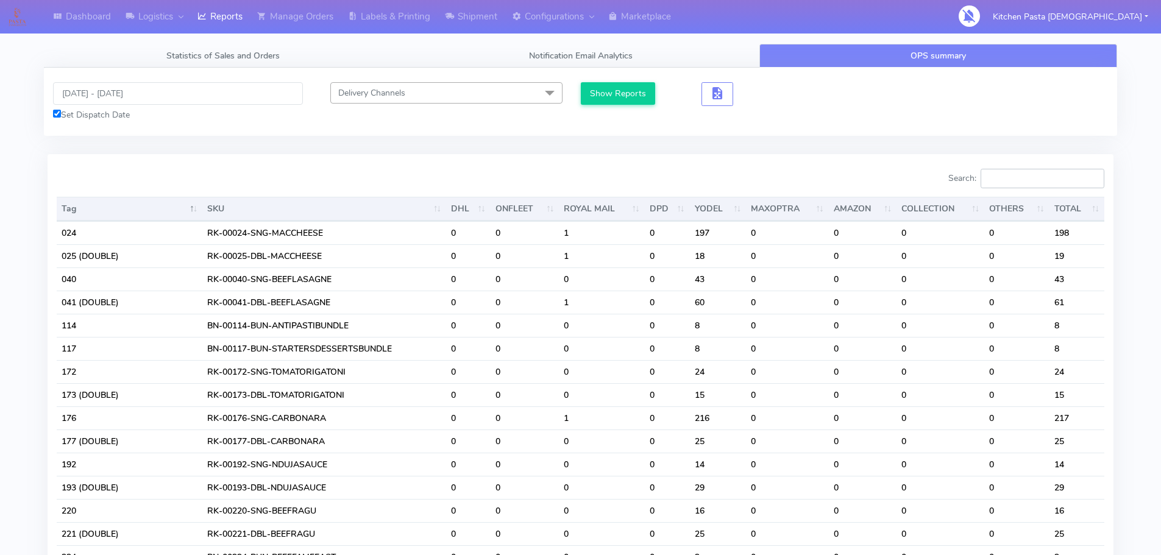
click at [1018, 182] on input "Search:" at bounding box center [1042, 178] width 124 height 19
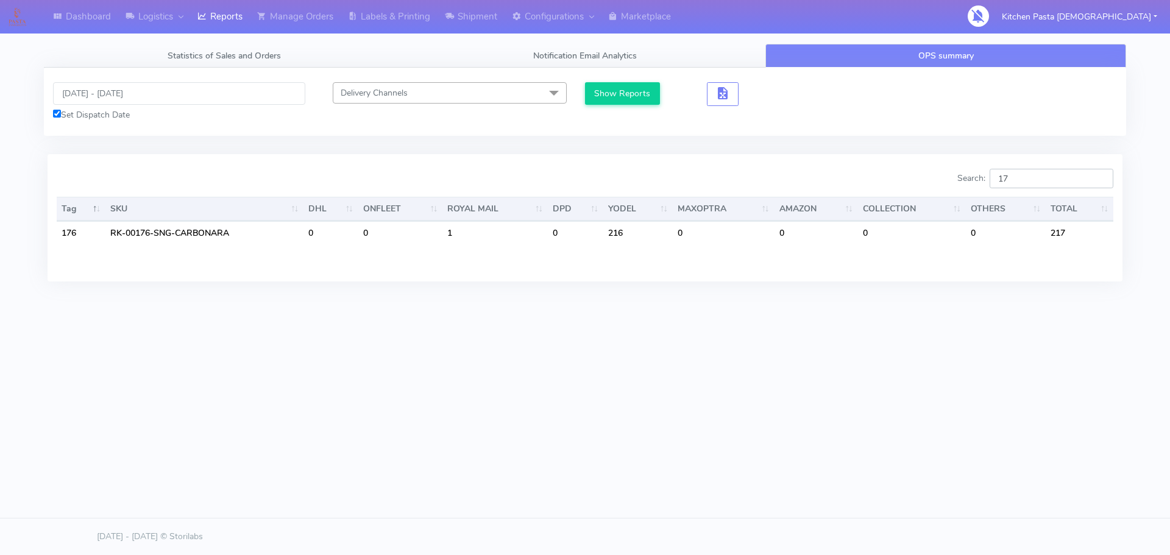
type input "1"
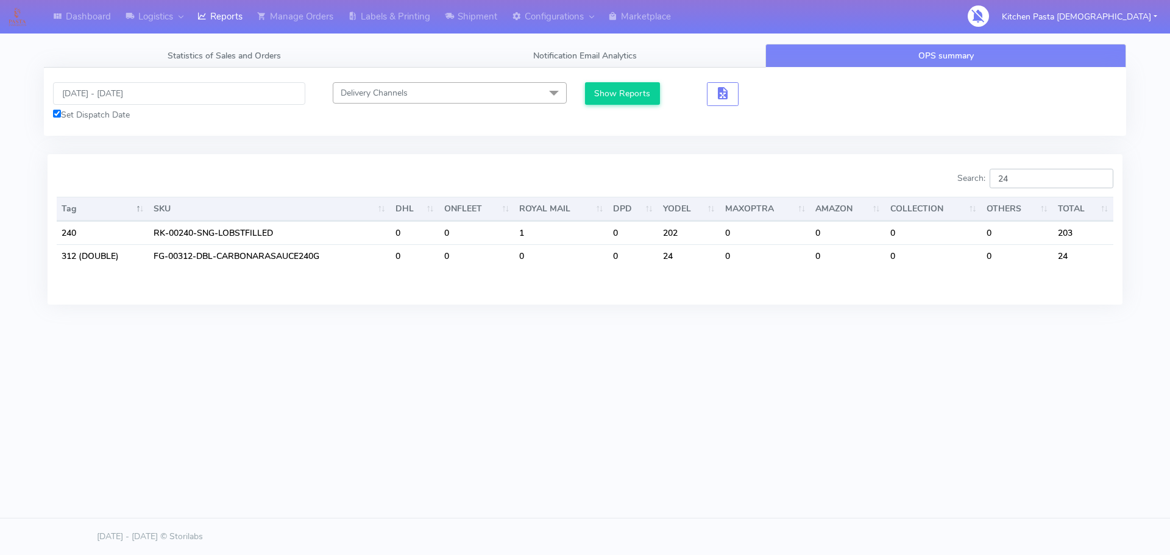
type input "2"
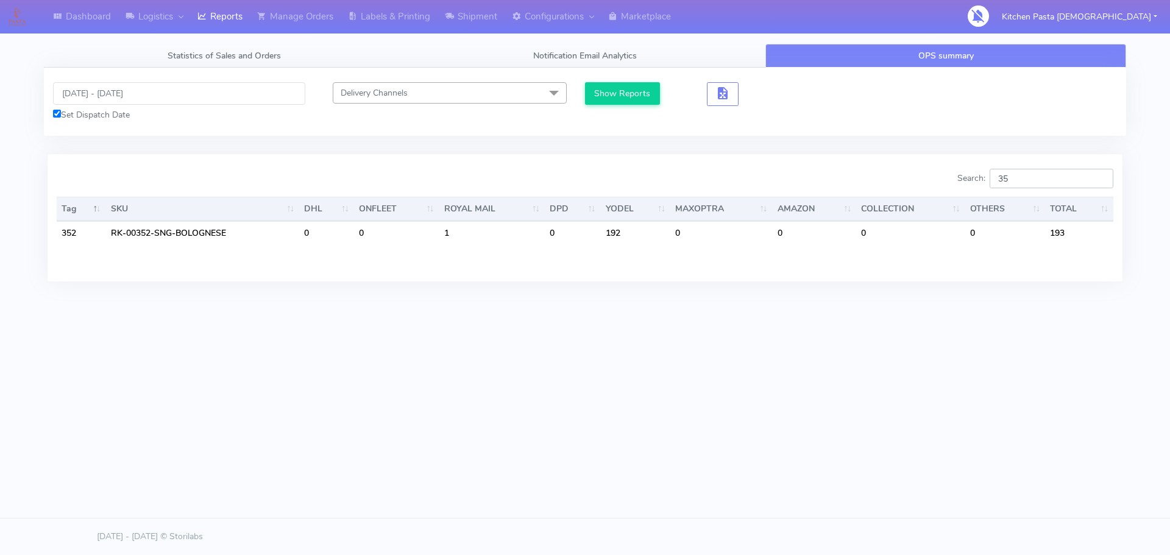
type input "3"
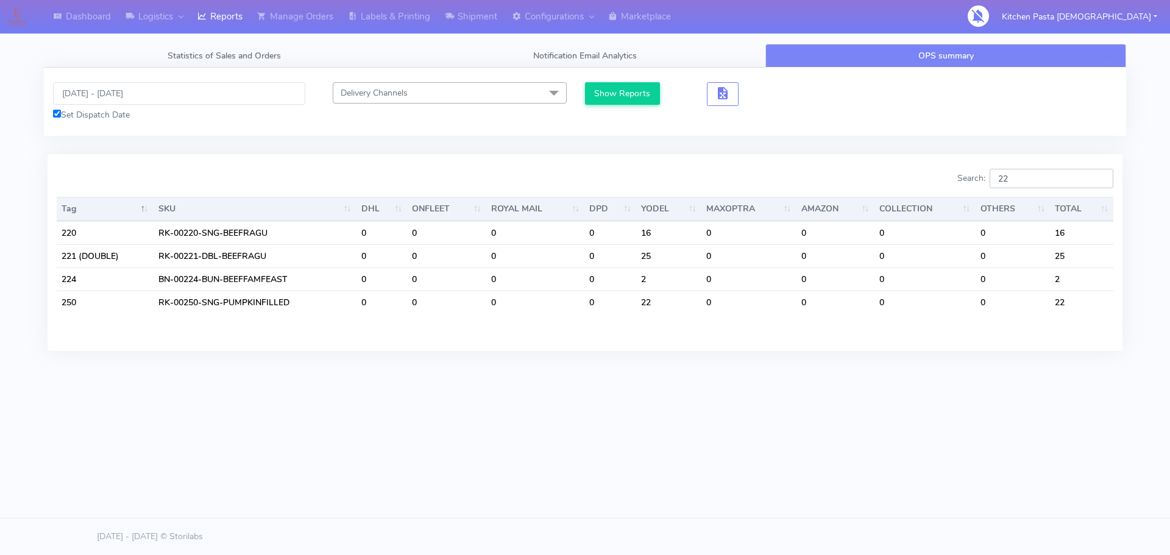
type input "2"
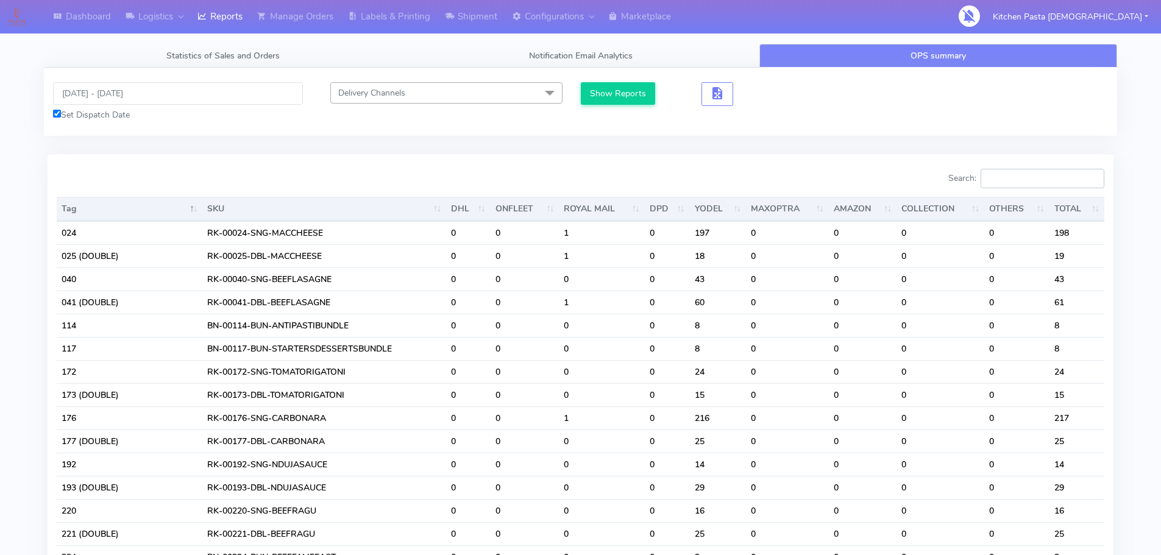
type input "2"
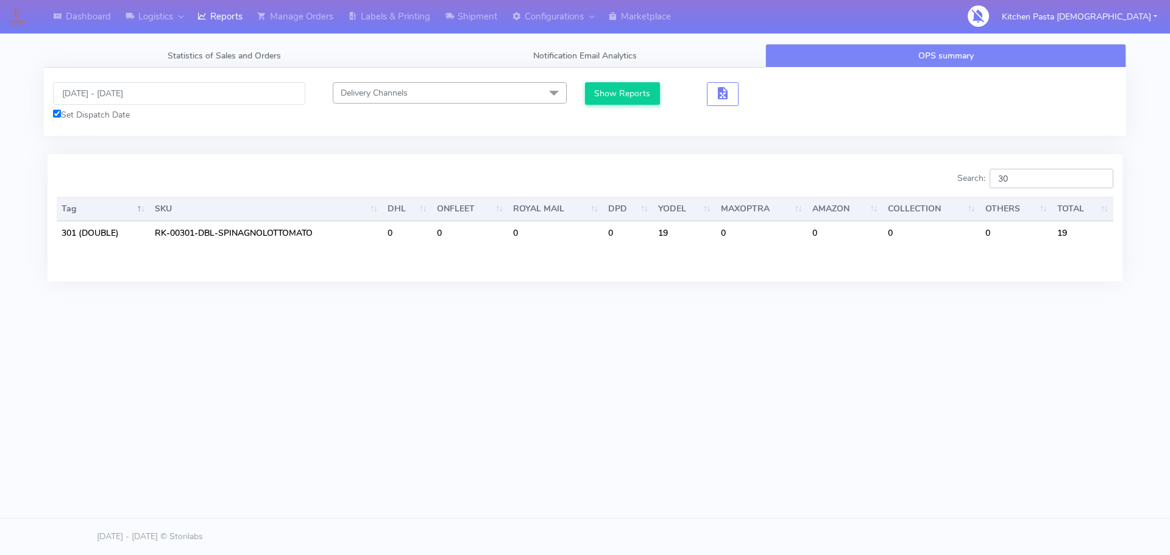
type input "3"
type input "2"
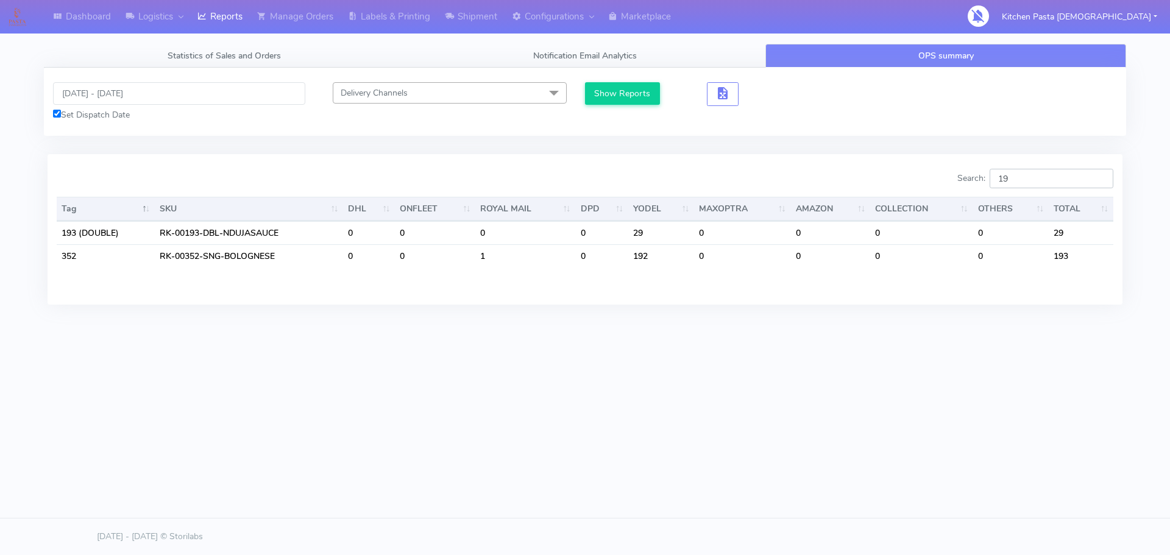
type input "1"
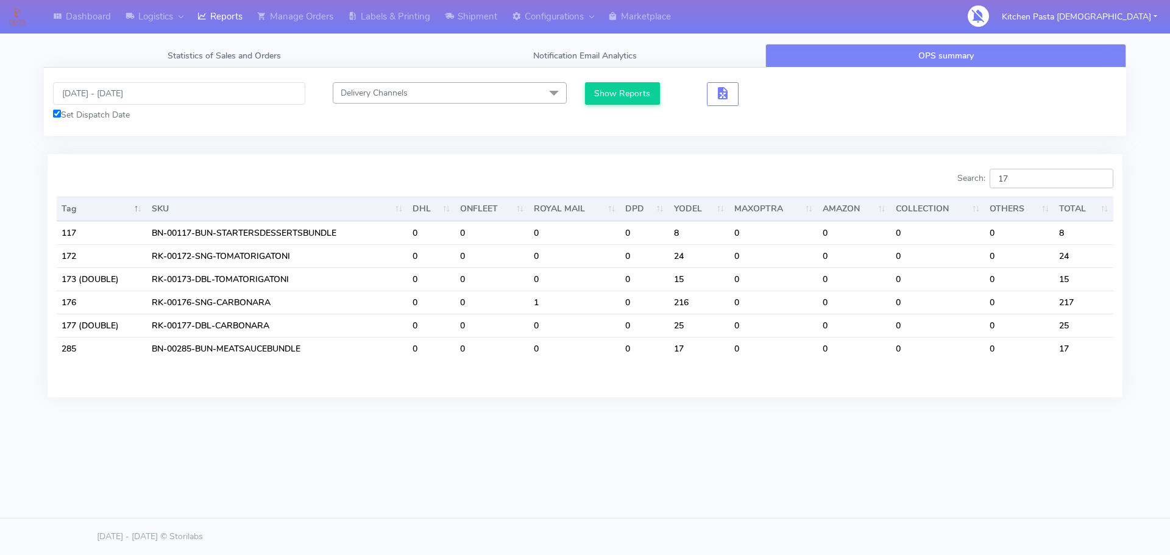
type input "1"
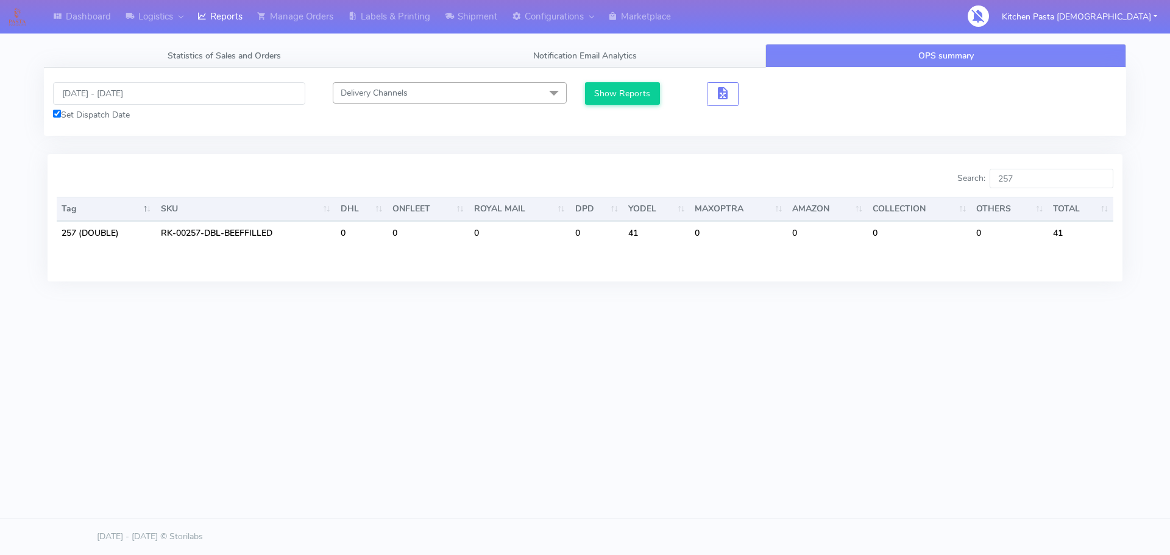
click at [862, 483] on html "Dashboard Logistics [GEOGRAPHIC_DATA] Logistics Reports Manage Orders Labels & …" at bounding box center [585, 277] width 1170 height 555
click at [902, 440] on div "Dashboard Logistics [GEOGRAPHIC_DATA] Logistics Reports Manage Orders Labels & …" at bounding box center [585, 222] width 1170 height 444
click at [1028, 176] on input "257" at bounding box center [1052, 178] width 124 height 19
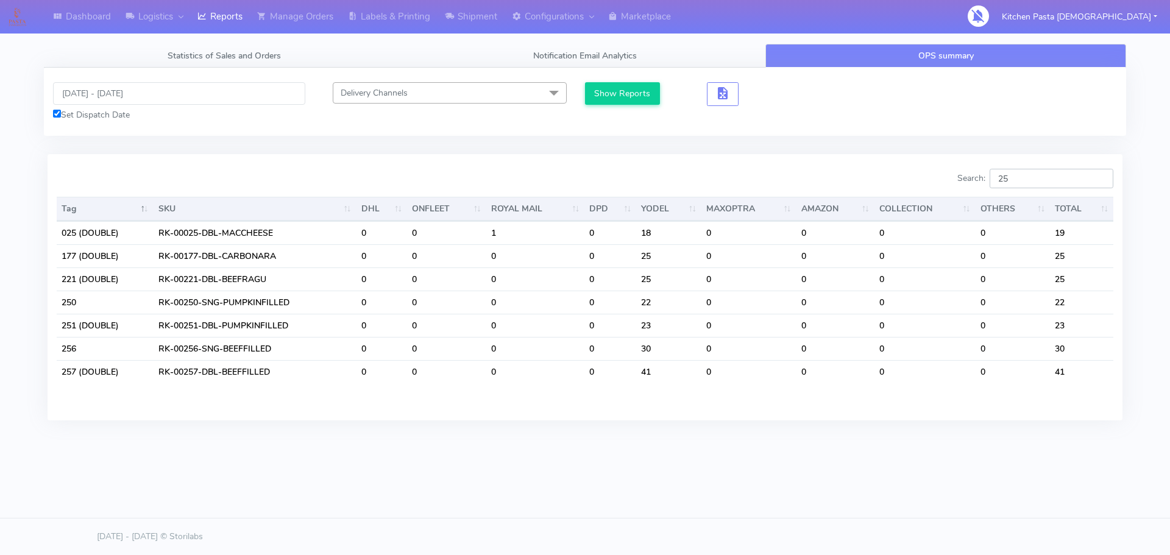
type input "2"
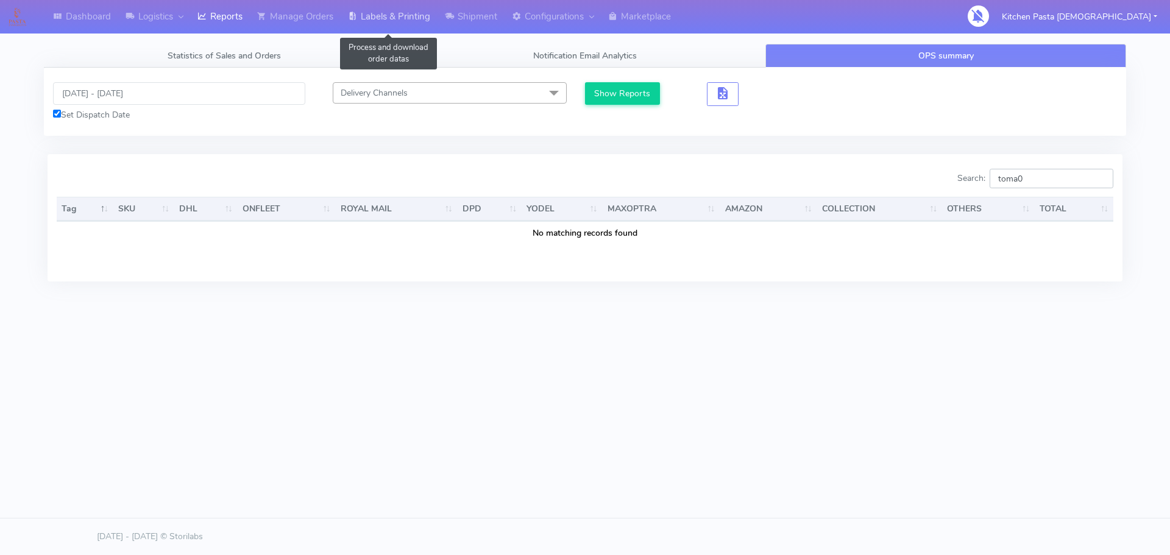
type input "toma0"
click at [443, 49] on link "Notification Email Analytics" at bounding box center [585, 56] width 361 height 24
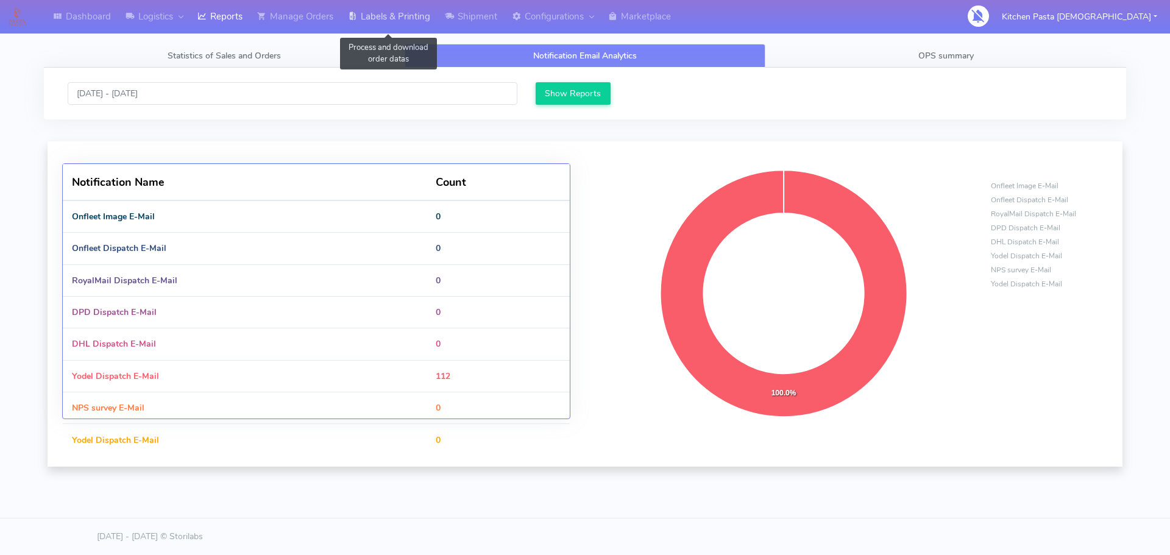
drag, startPoint x: 382, startPoint y: 17, endPoint x: 408, endPoint y: 34, distance: 30.8
click at [382, 18] on link "Labels & Printing" at bounding box center [389, 17] width 97 height 34
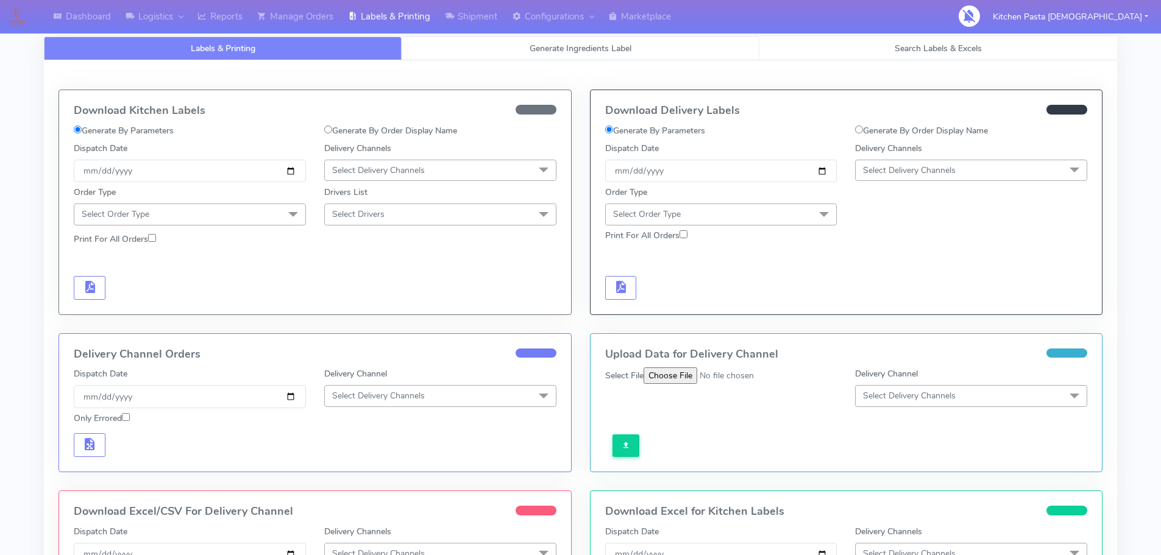
select select
click at [466, 46] on link "Generate Ingredients Label" at bounding box center [581, 49] width 358 height 24
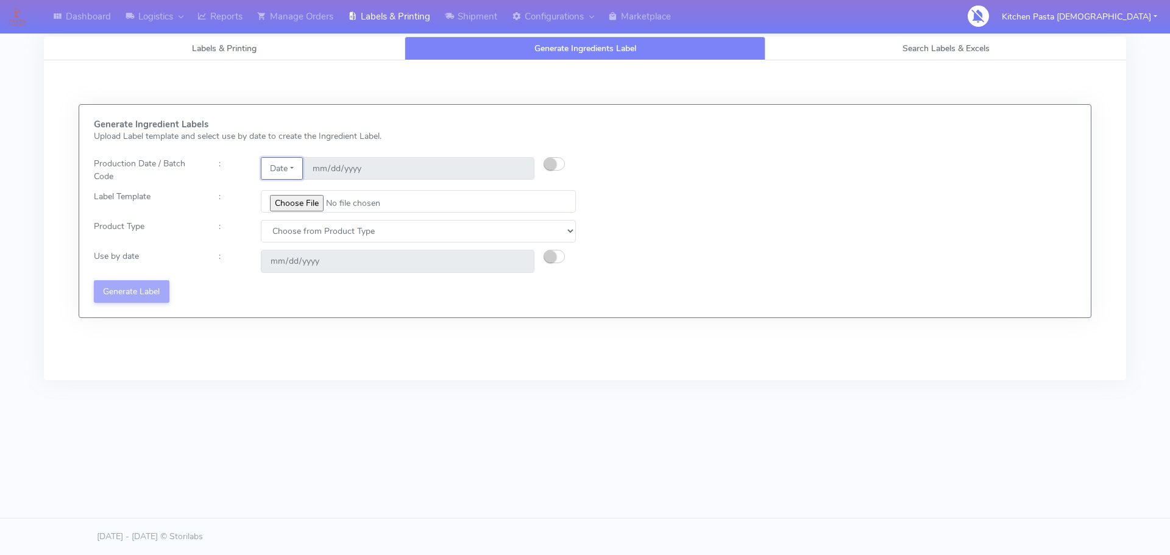
drag, startPoint x: 293, startPoint y: 162, endPoint x: 294, endPoint y: 179, distance: 16.5
click at [293, 165] on button "Date" at bounding box center [282, 168] width 42 height 23
click at [297, 189] on link "Code" at bounding box center [309, 193] width 96 height 20
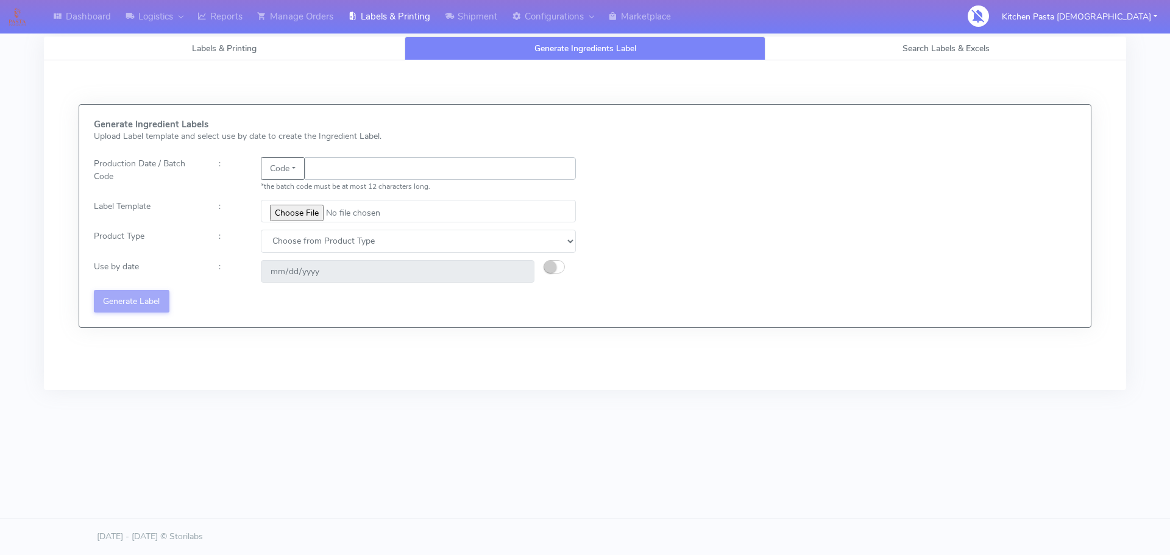
click at [325, 172] on input "text" at bounding box center [440, 168] width 271 height 23
type input "25237"
click at [302, 212] on input "file" at bounding box center [418, 211] width 315 height 23
type input "C:\fakepath\Spicy Prawn Mac and Cheese v1.jpg"
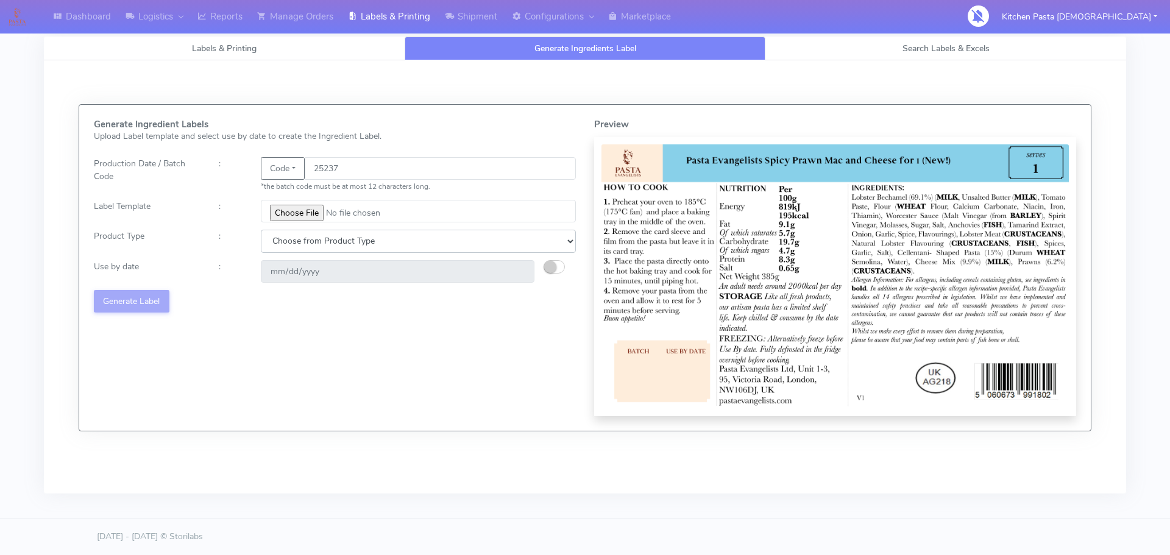
click at [278, 248] on select "Choose from Product Type ECOM ERETAIL CIRCULAR CIRC_DESERTS LASAGNE" at bounding box center [418, 241] width 315 height 23
select select "4"
click at [261, 230] on select "Choose from Product Type ECOM ERETAIL CIRCULAR CIRC_DESERTS LASAGNE" at bounding box center [418, 241] width 315 height 23
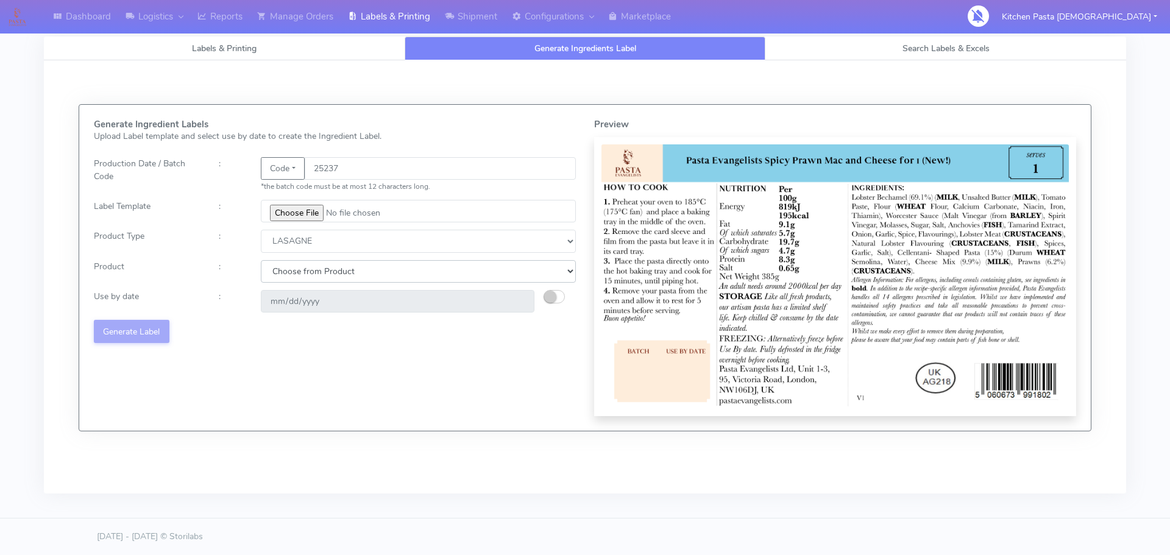
drag, startPoint x: 304, startPoint y: 274, endPoint x: 298, endPoint y: 281, distance: 9.1
click at [304, 274] on select "Choose from Product LASAGNE" at bounding box center [418, 271] width 315 height 23
select select "0"
click at [261, 260] on select "Choose from Product LASAGNE" at bounding box center [418, 271] width 315 height 23
click at [556, 294] on small "button" at bounding box center [550, 297] width 12 height 12
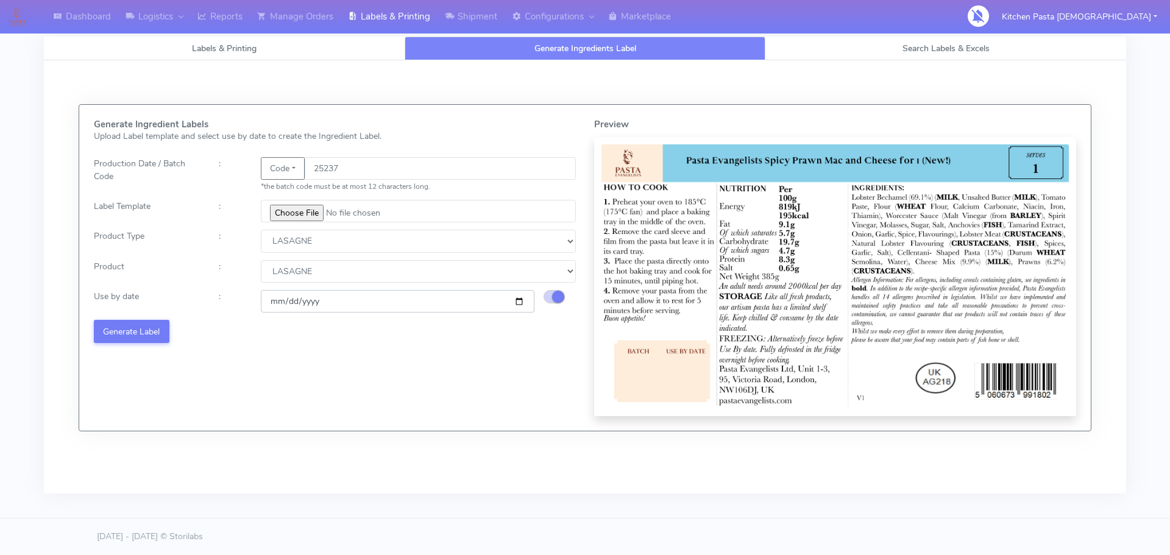
click at [516, 303] on input "[DATE]" at bounding box center [398, 301] width 274 height 23
type input "[DATE]"
click at [154, 331] on button "Generate Label" at bounding box center [132, 331] width 76 height 23
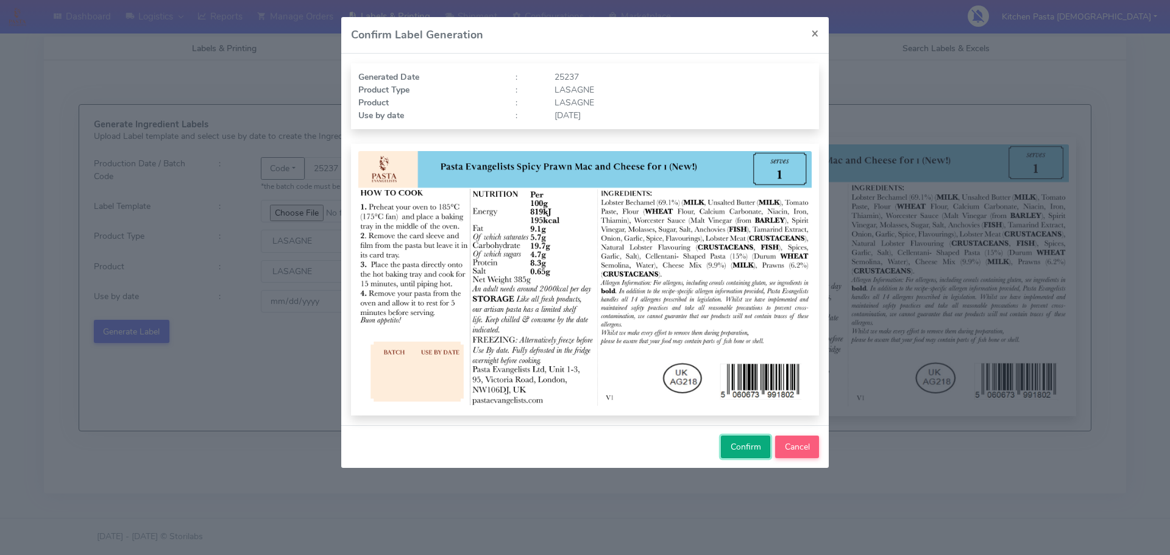
click at [742, 453] on button "Confirm" at bounding box center [745, 447] width 49 height 23
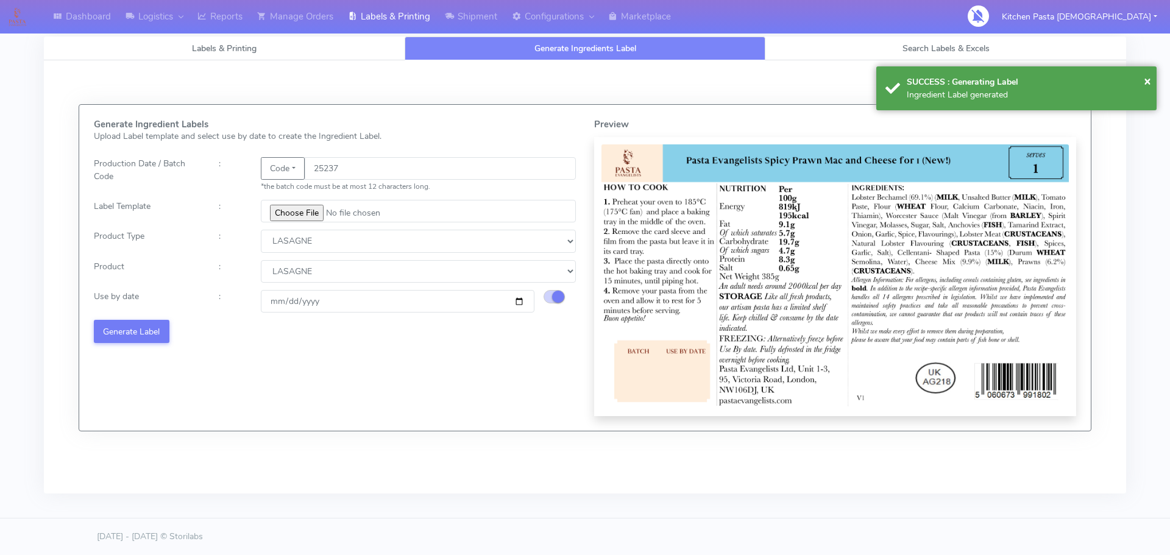
select select
